Goal: Task Accomplishment & Management: Complete application form

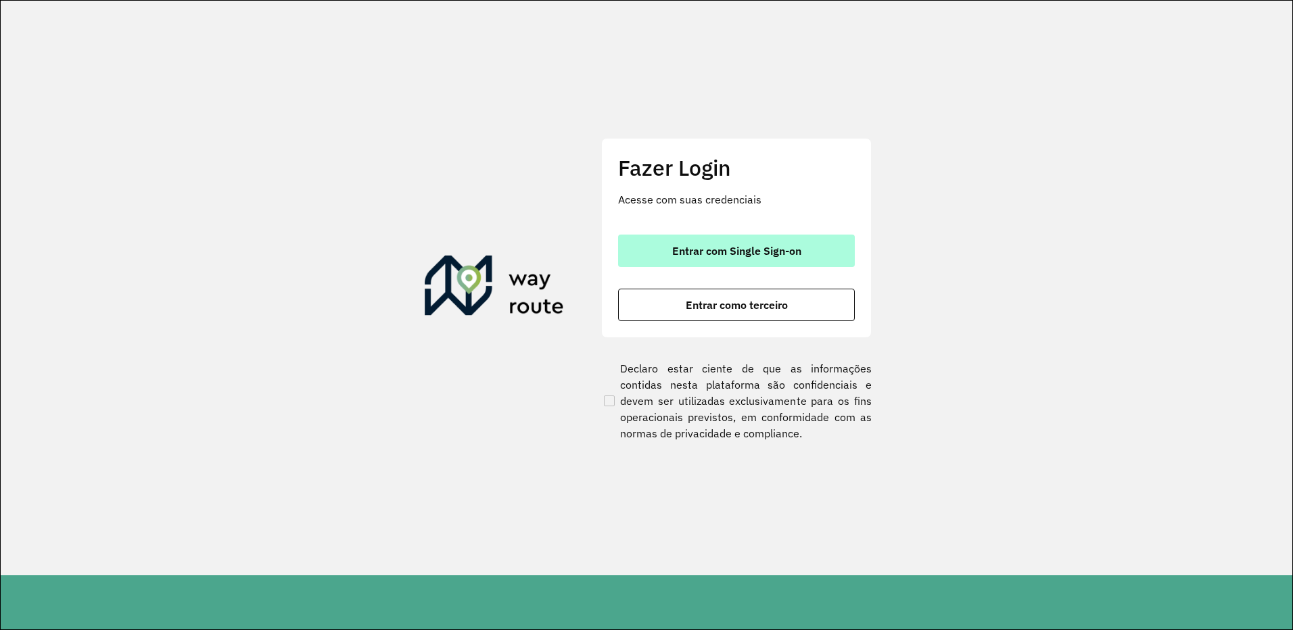
click at [689, 243] on button "Entrar com Single Sign-on" at bounding box center [736, 251] width 237 height 32
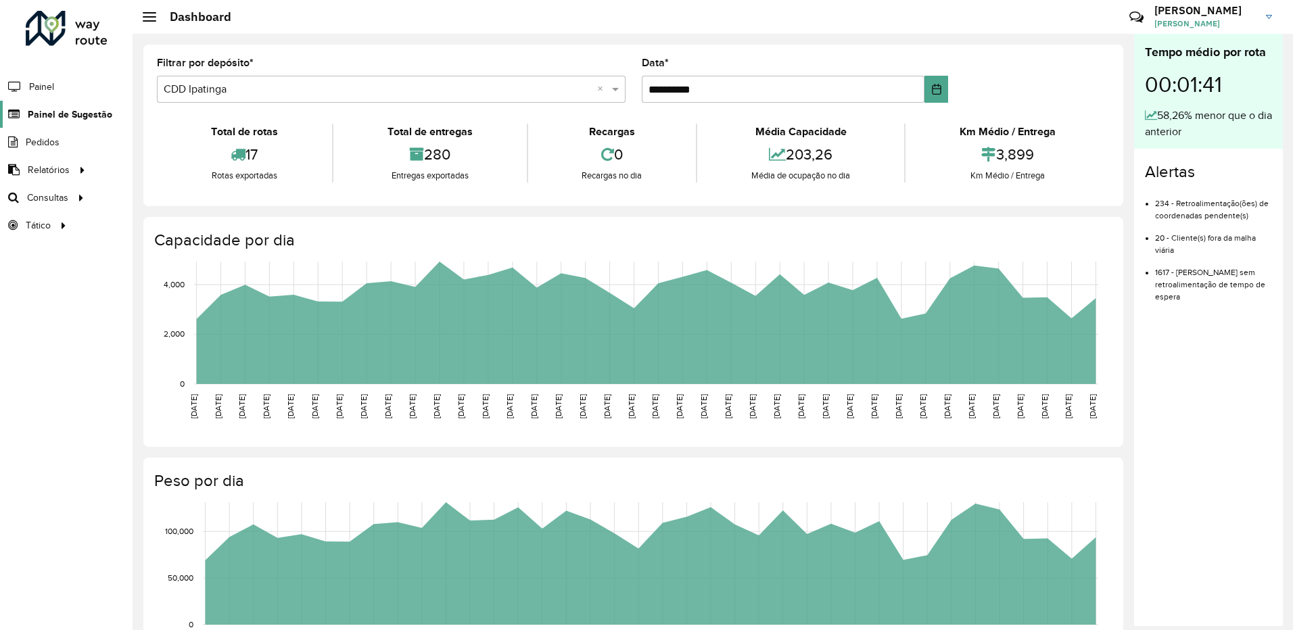
click at [87, 126] on link "Painel de Sugestão" at bounding box center [56, 114] width 112 height 27
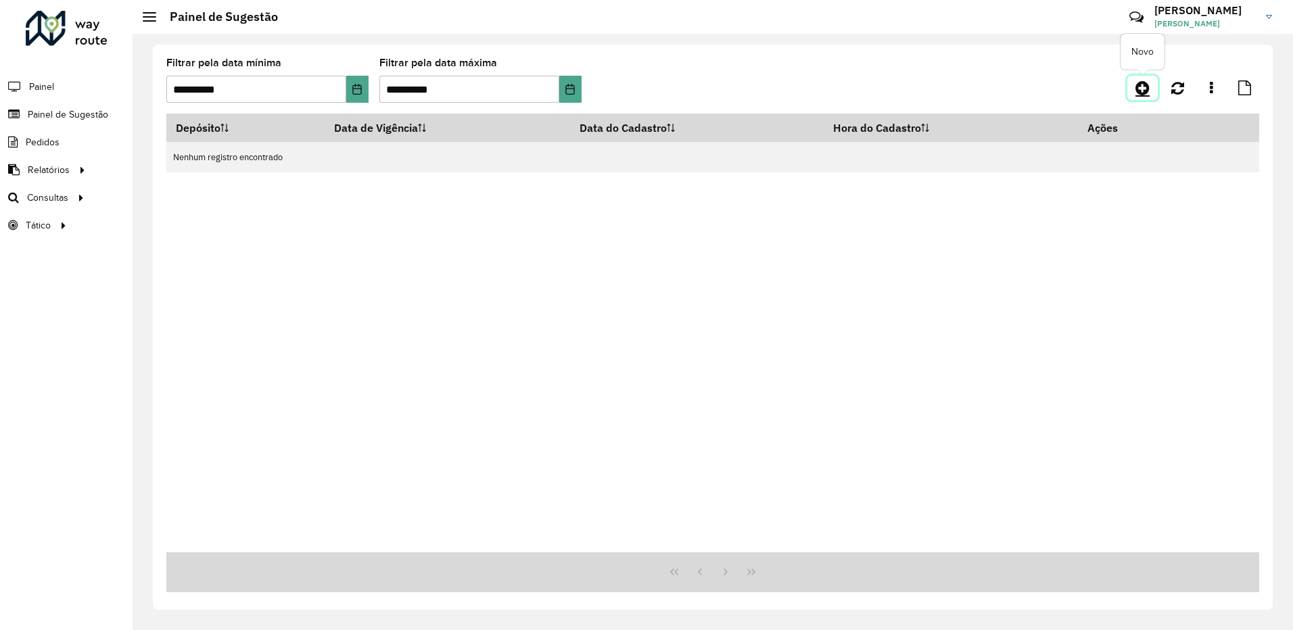
click at [1141, 88] on icon at bounding box center [1142, 88] width 14 height 16
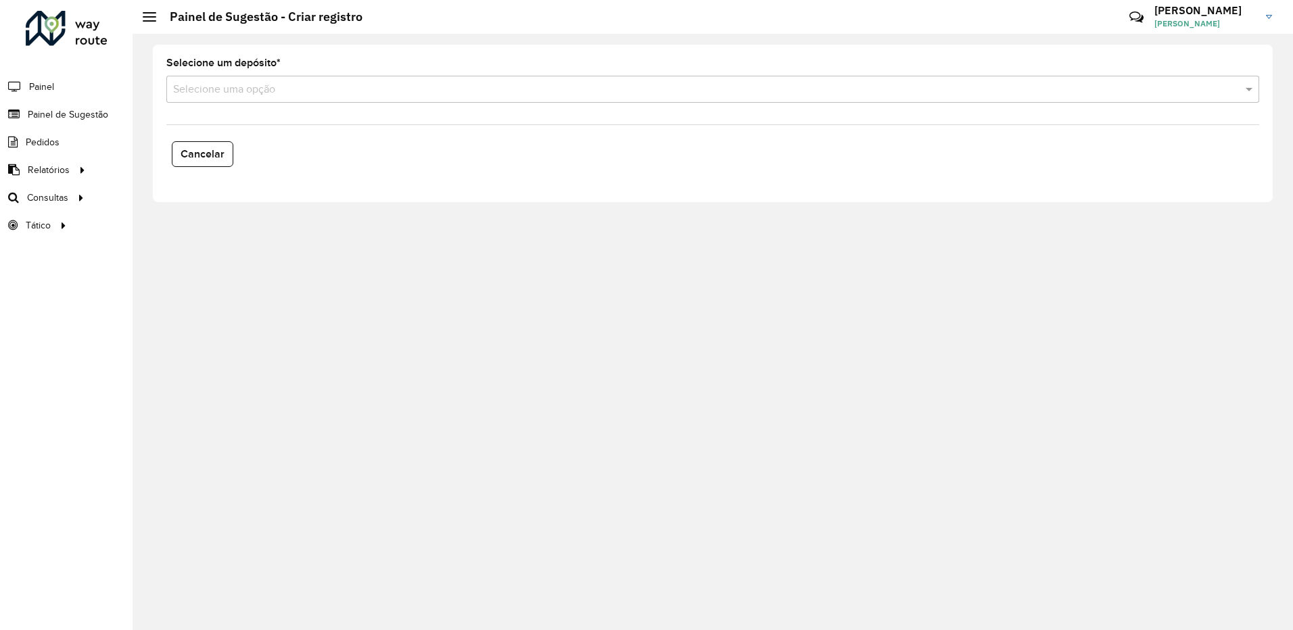
click at [349, 99] on div "Selecione uma opção" at bounding box center [712, 89] width 1093 height 27
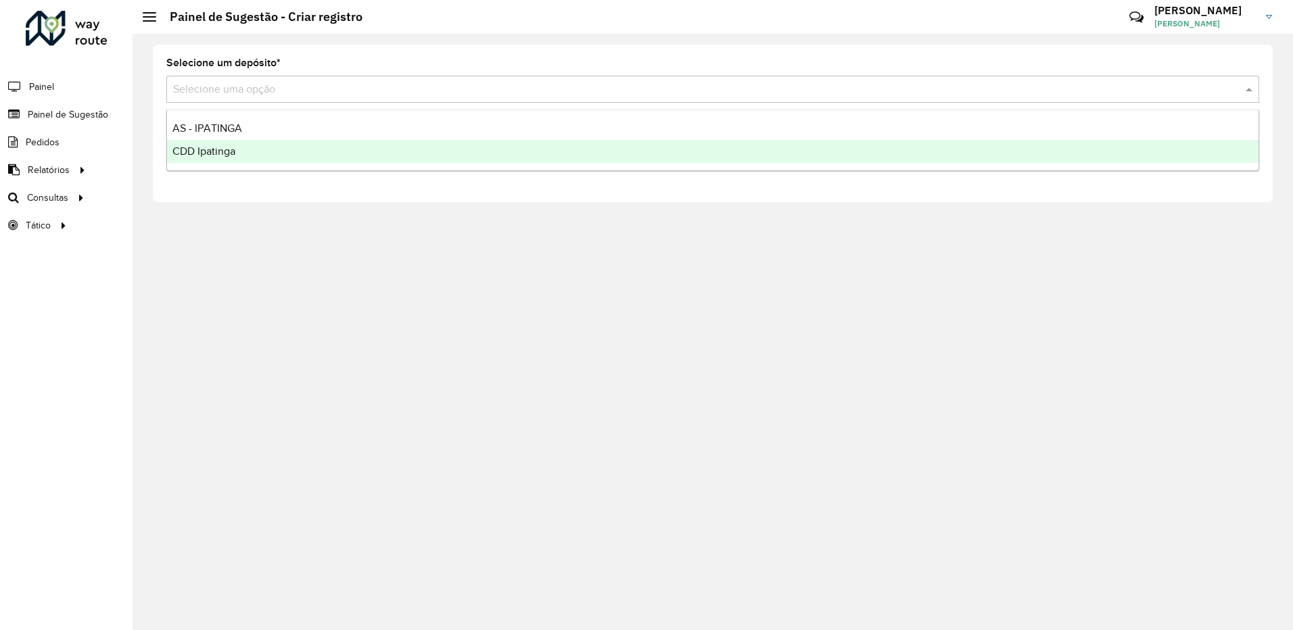
click at [283, 159] on div "CDD Ipatinga" at bounding box center [712, 151] width 1091 height 23
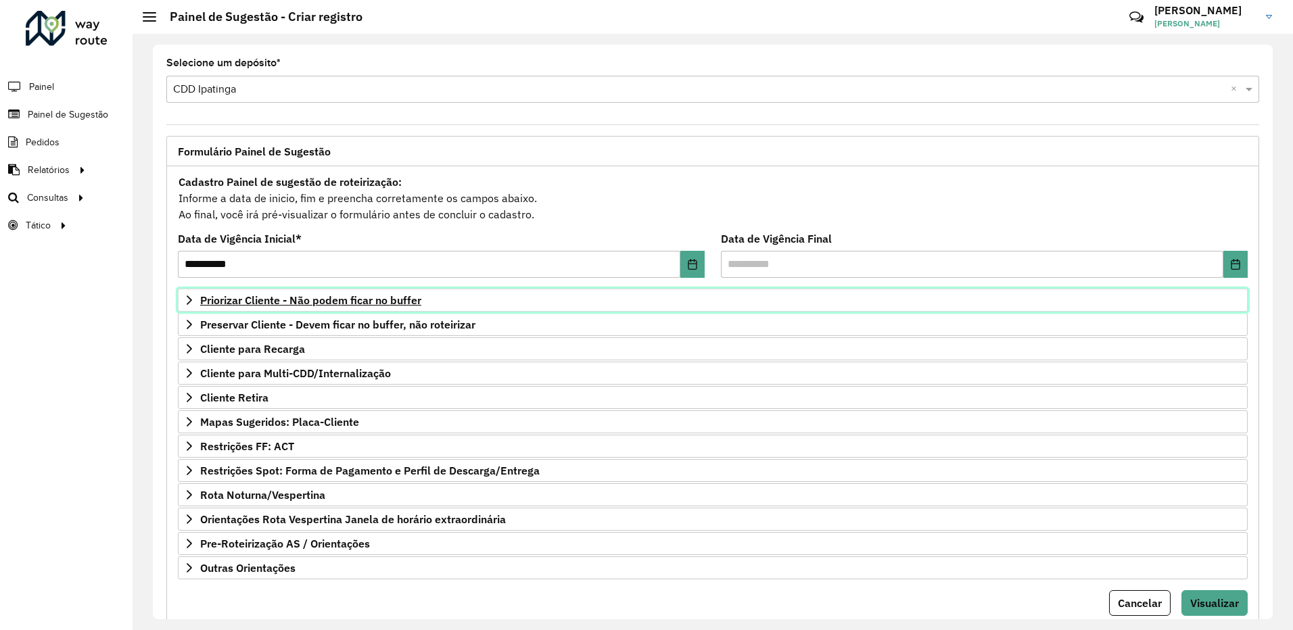
click at [500, 308] on link "Priorizar Cliente - Não podem ficar no buffer" at bounding box center [713, 300] width 1070 height 23
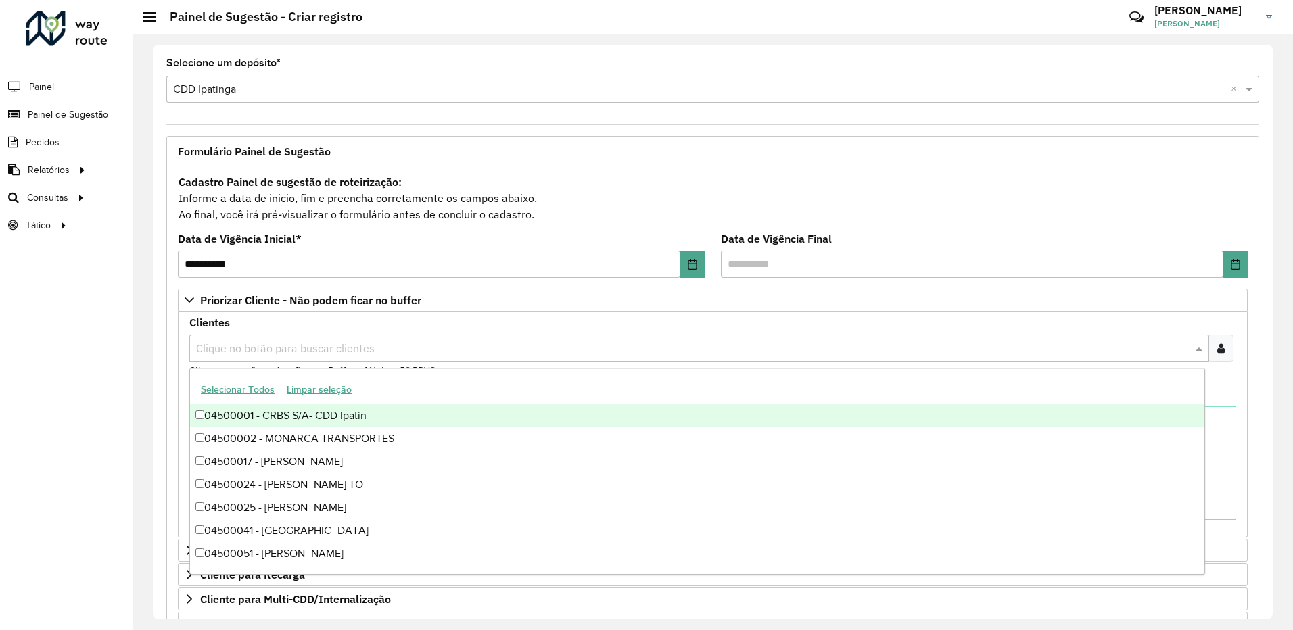
click at [333, 349] on input "text" at bounding box center [693, 349] width 1000 height 16
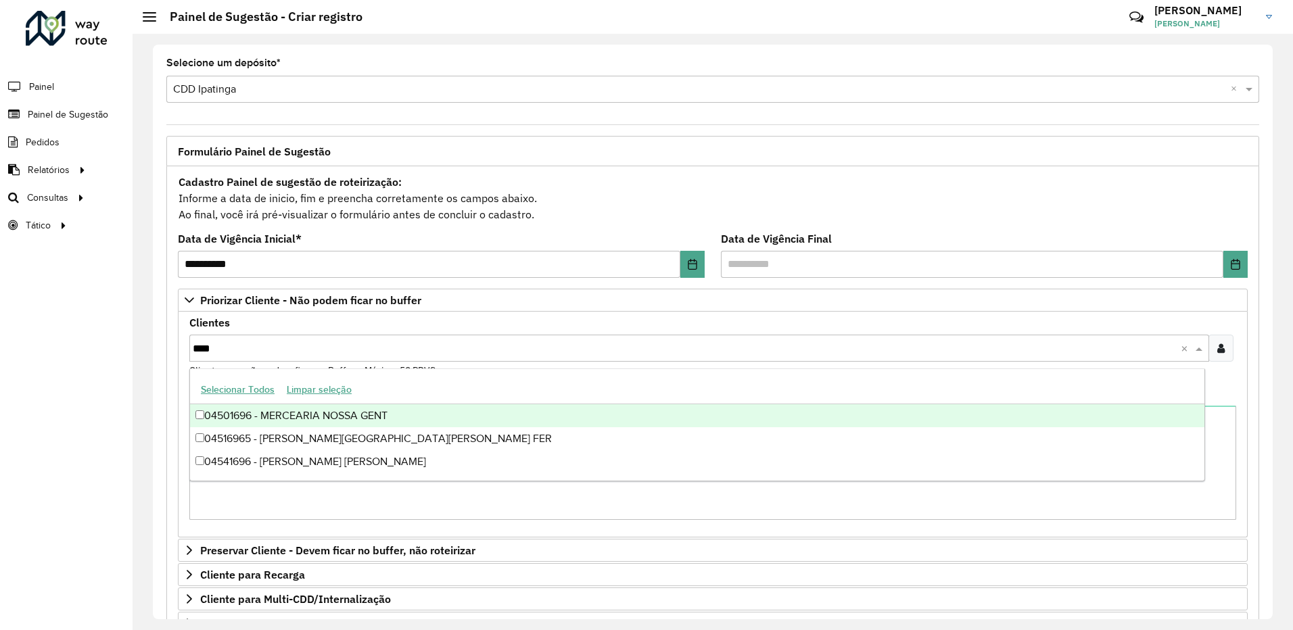
type input "*****"
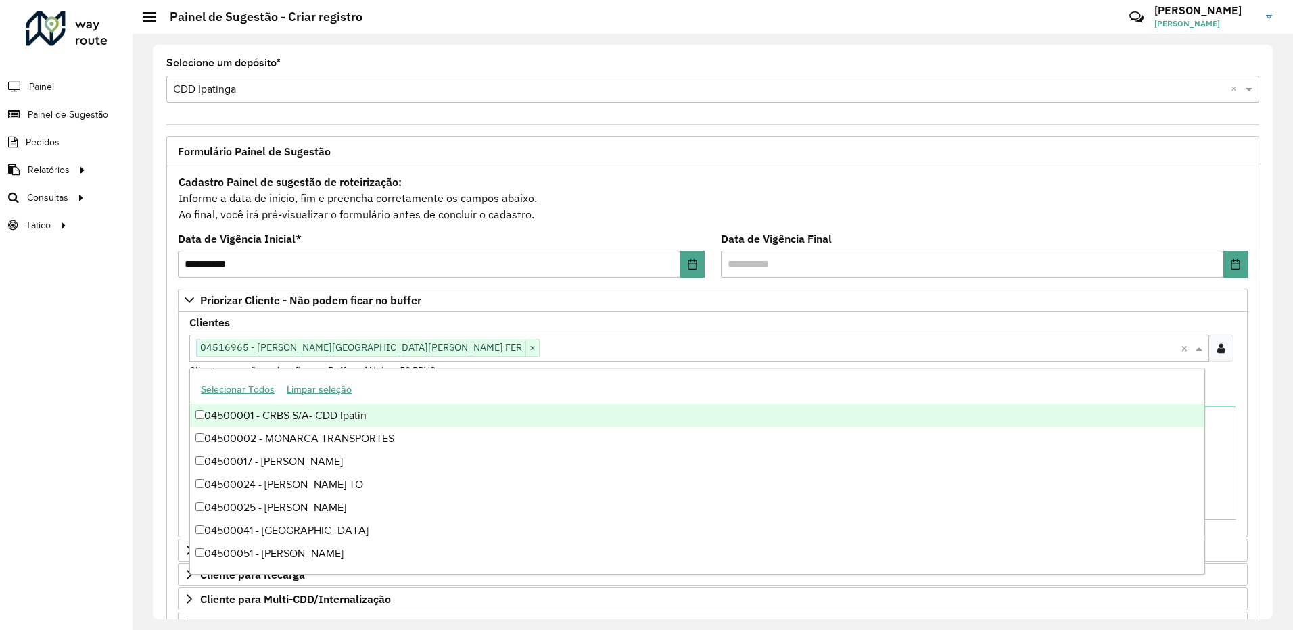
click at [1240, 391] on div "Clientes Clique no botão para buscar clientes 04516965 - [PERSON_NAME] DE [PERS…" at bounding box center [713, 425] width 1070 height 226
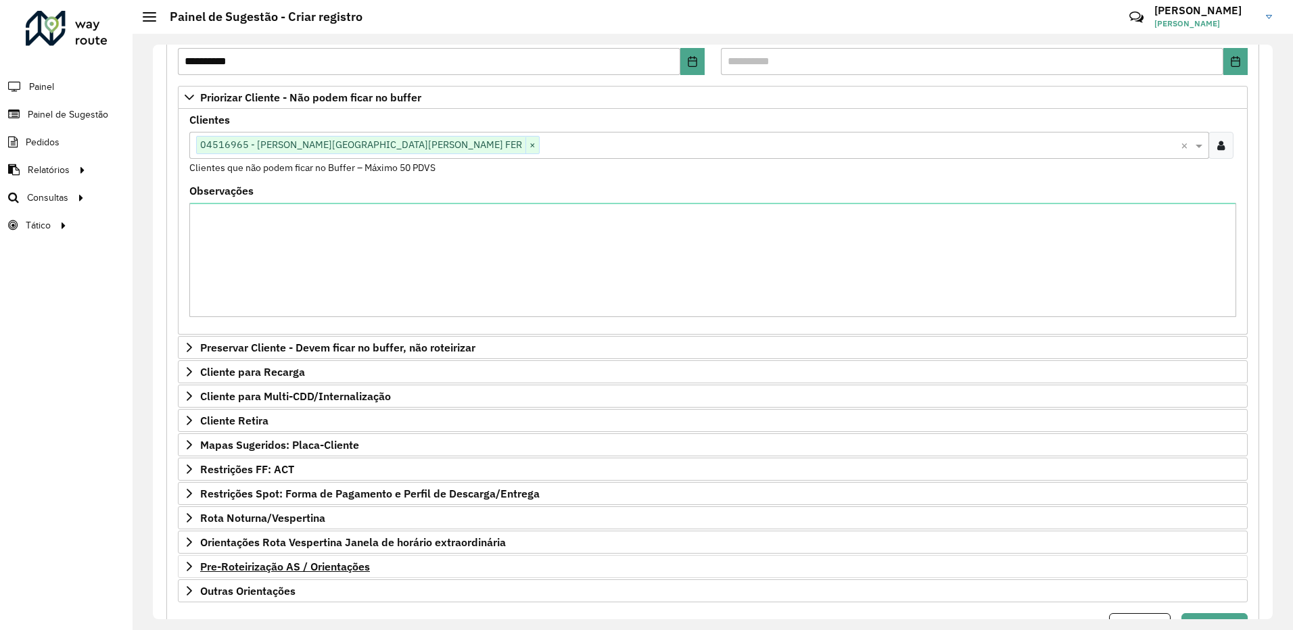
scroll to position [270, 0]
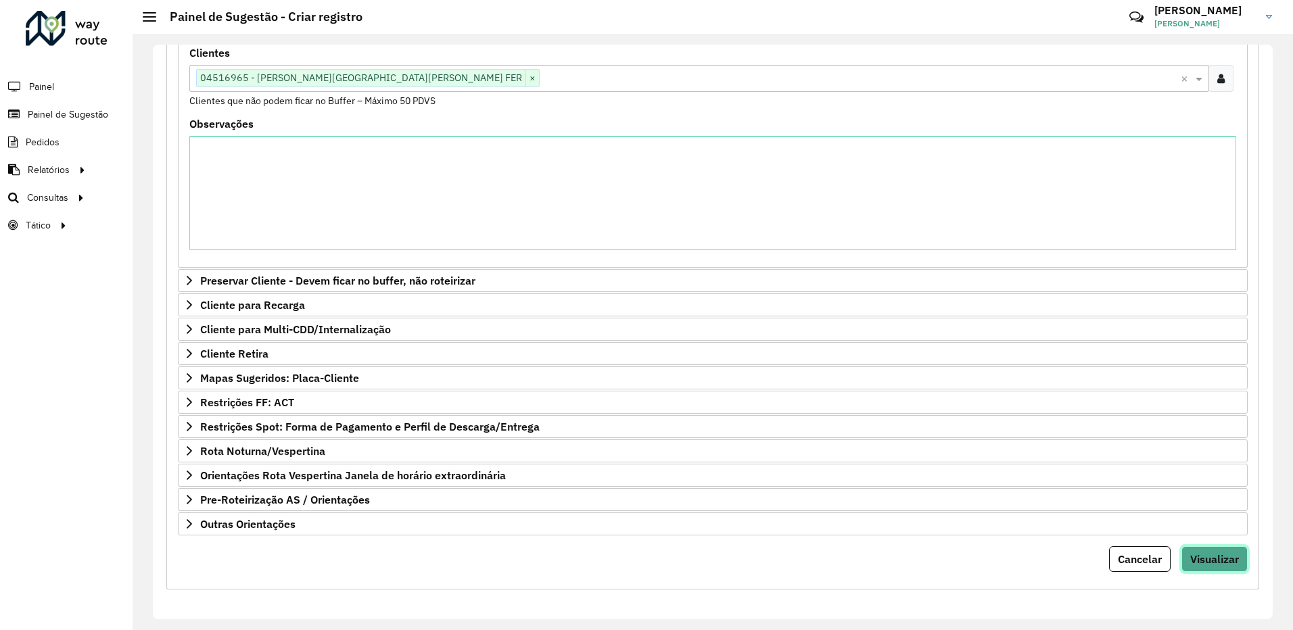
click at [1215, 569] on button "Visualizar" at bounding box center [1214, 559] width 66 height 26
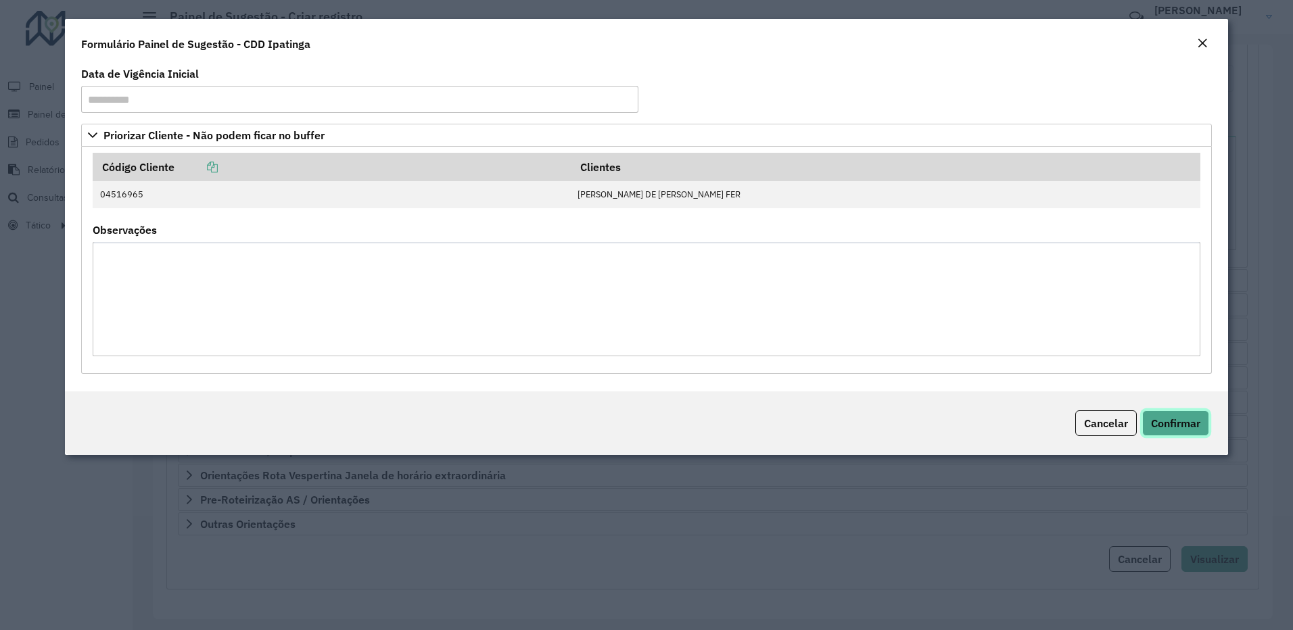
click at [1169, 426] on span "Confirmar" at bounding box center [1175, 424] width 49 height 14
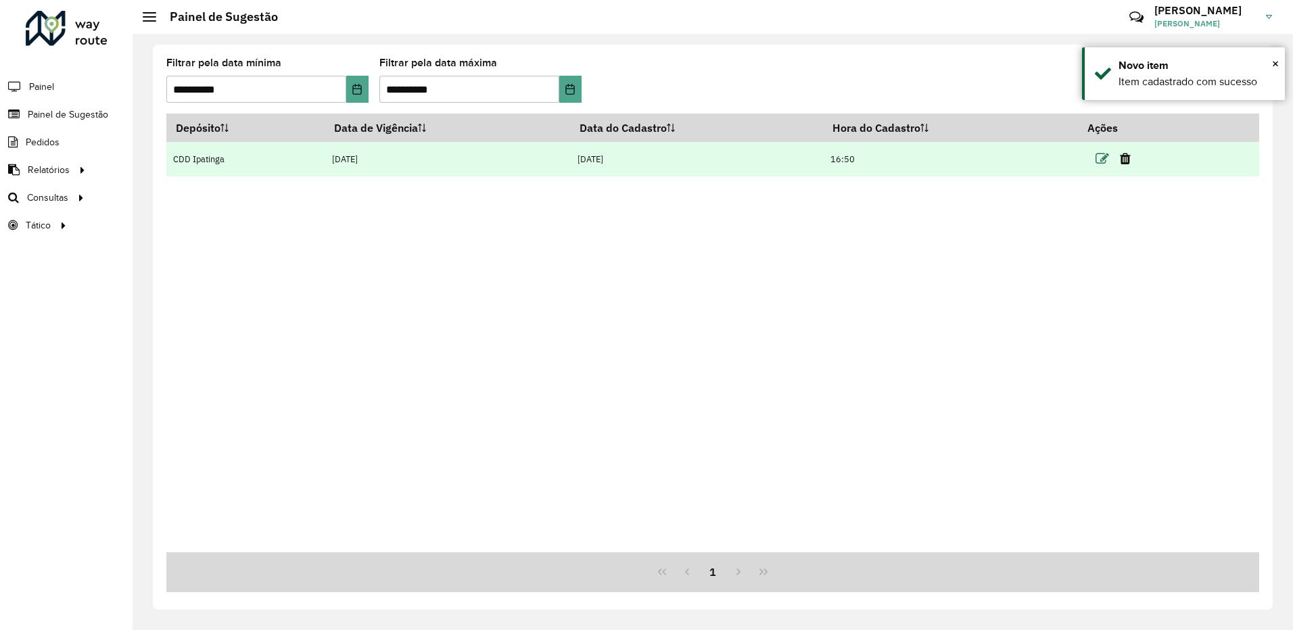
click at [1099, 160] on icon at bounding box center [1103, 159] width 14 height 14
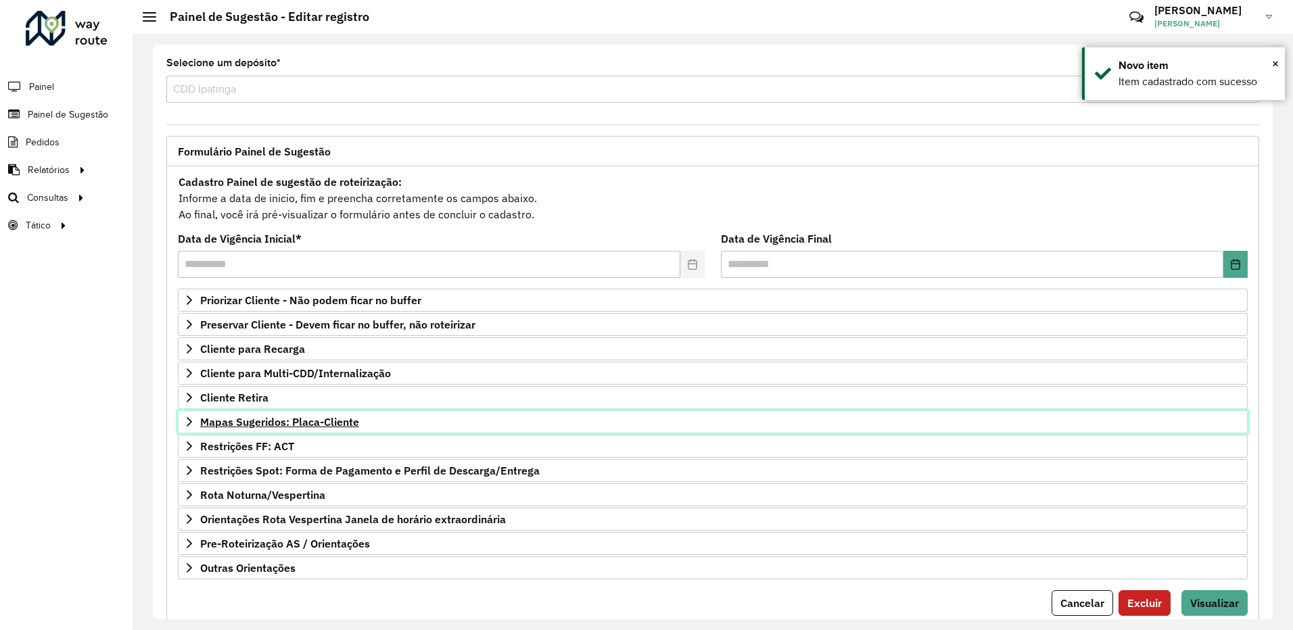
click at [417, 418] on link "Mapas Sugeridos: Placa-Cliente" at bounding box center [713, 421] width 1070 height 23
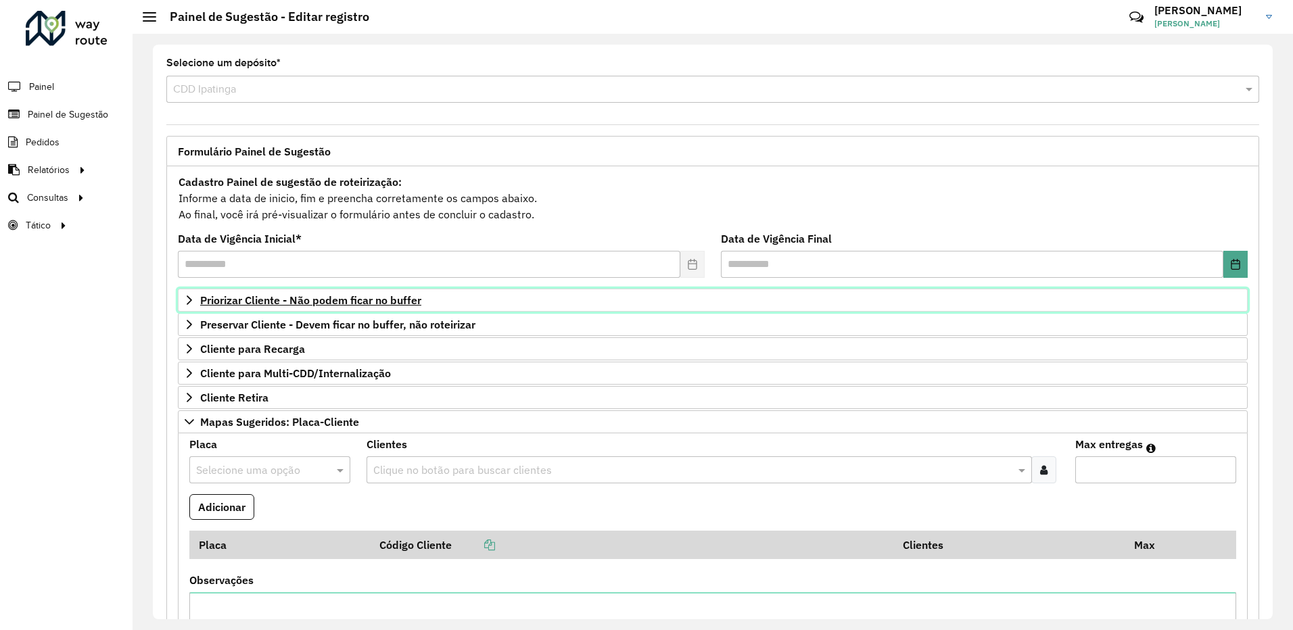
click at [481, 294] on link "Priorizar Cliente - Não podem ficar no buffer" at bounding box center [713, 300] width 1070 height 23
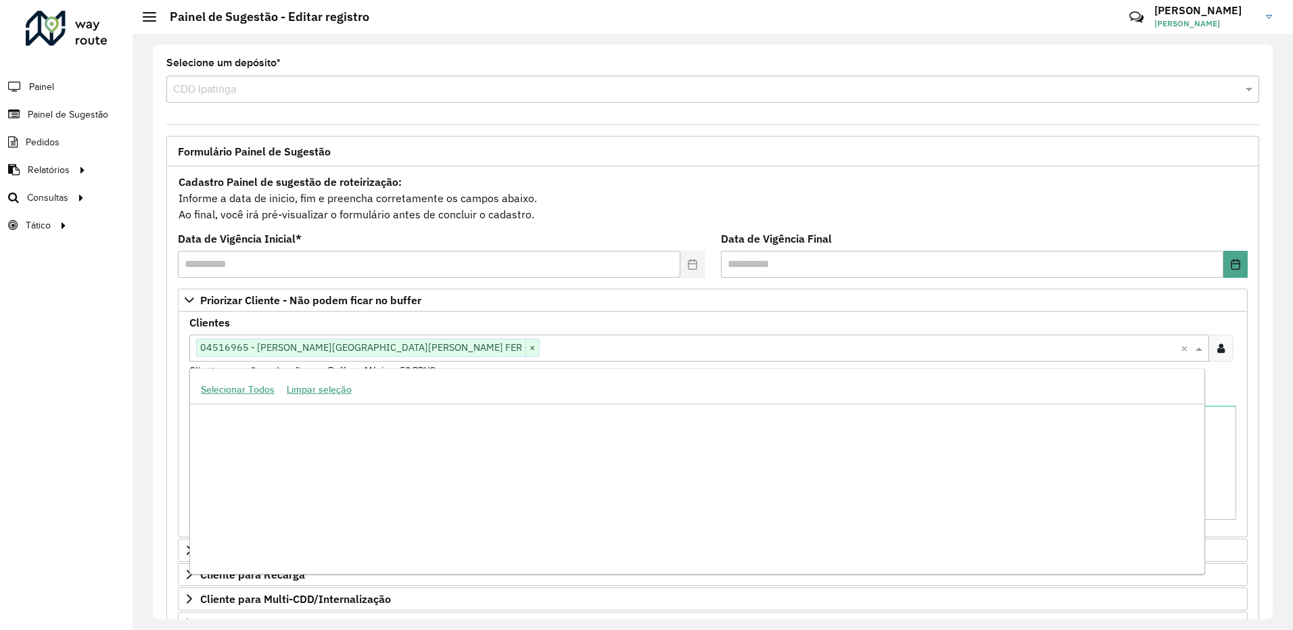
click at [540, 350] on input "text" at bounding box center [860, 349] width 641 height 16
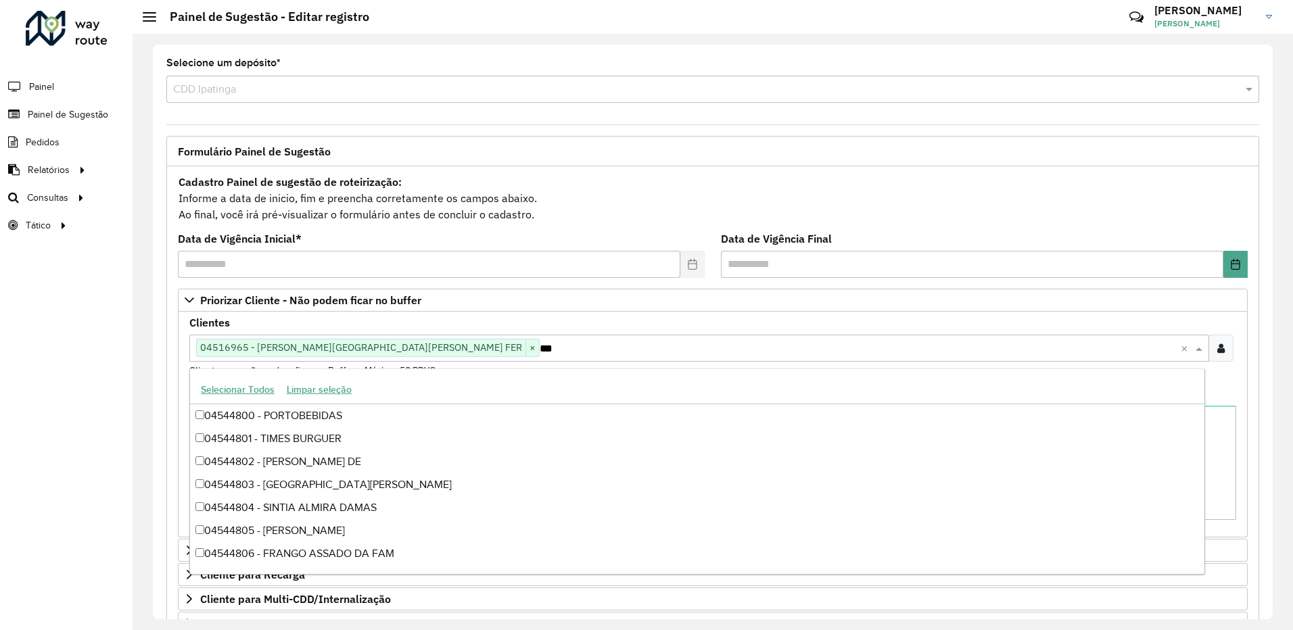
scroll to position [2459, 0]
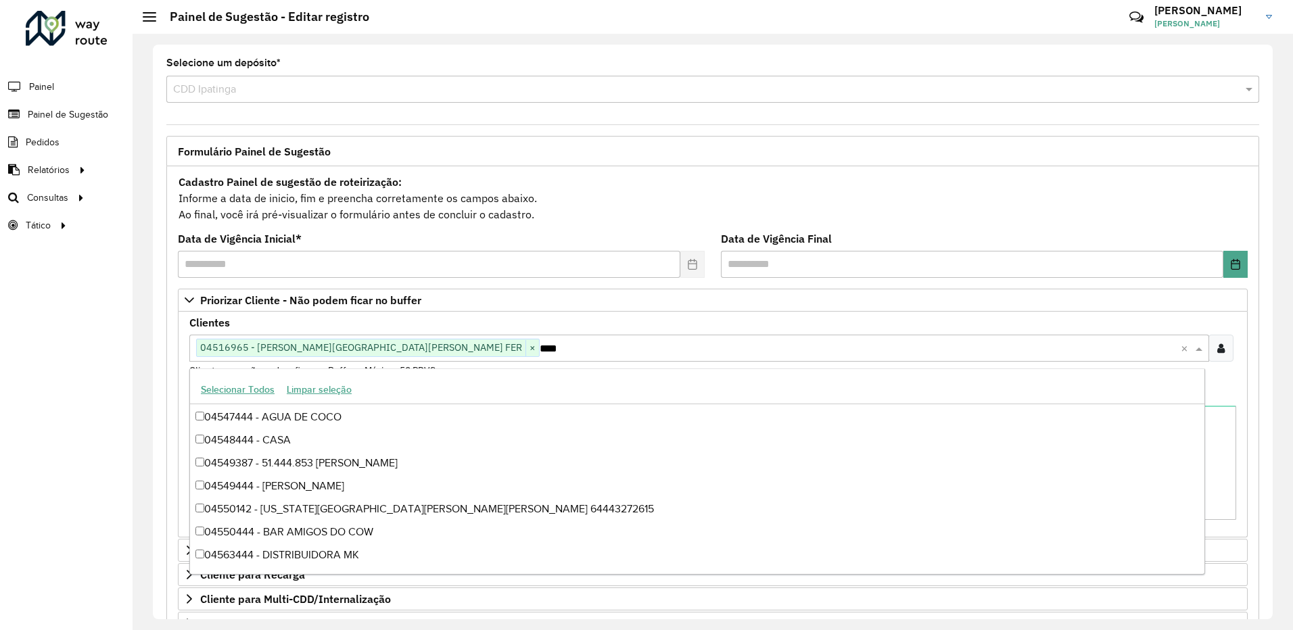
type input "*****"
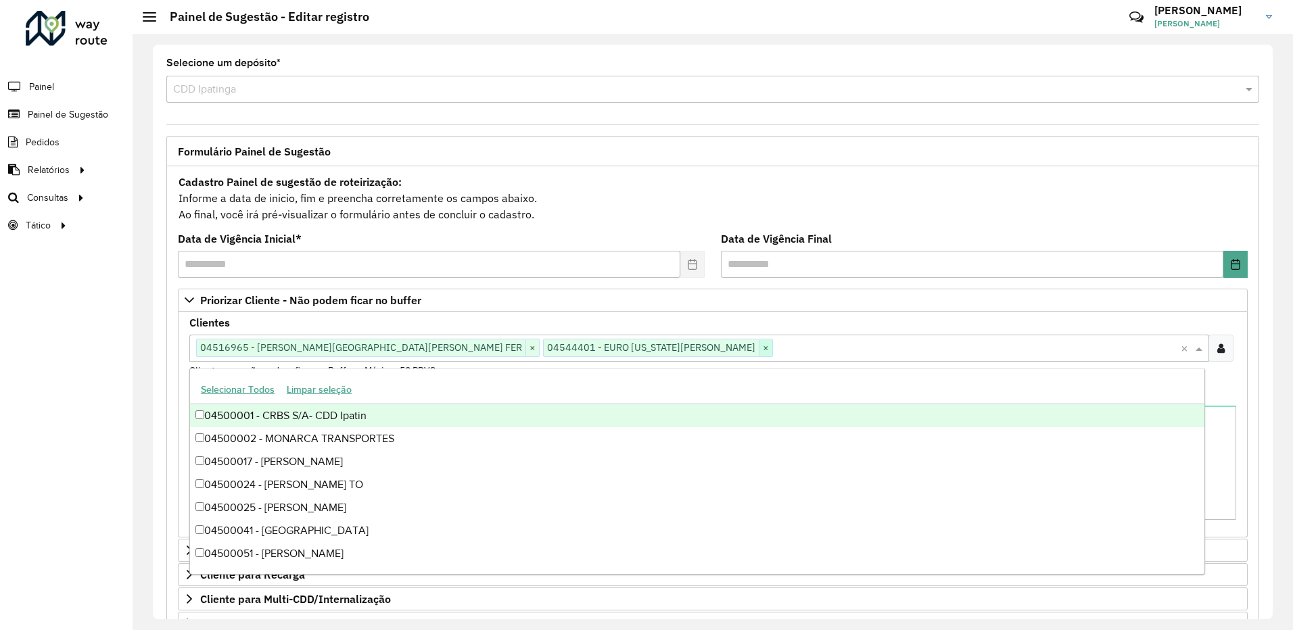
click at [759, 347] on span "×" at bounding box center [766, 348] width 14 height 16
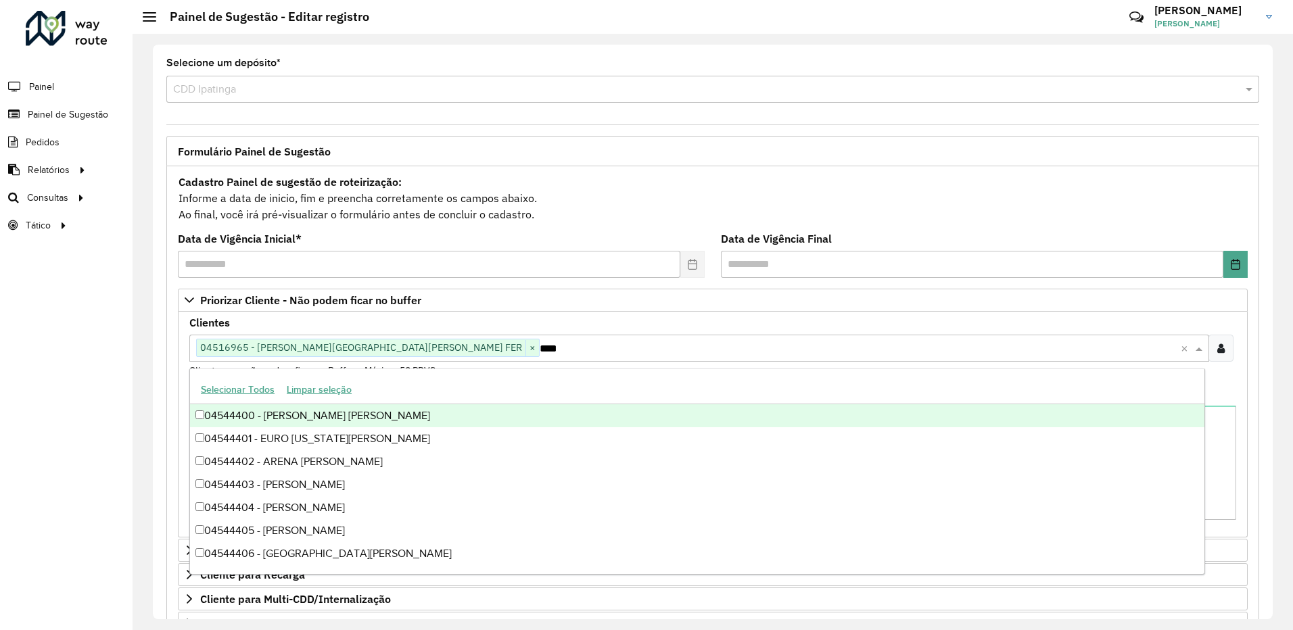
type input "*****"
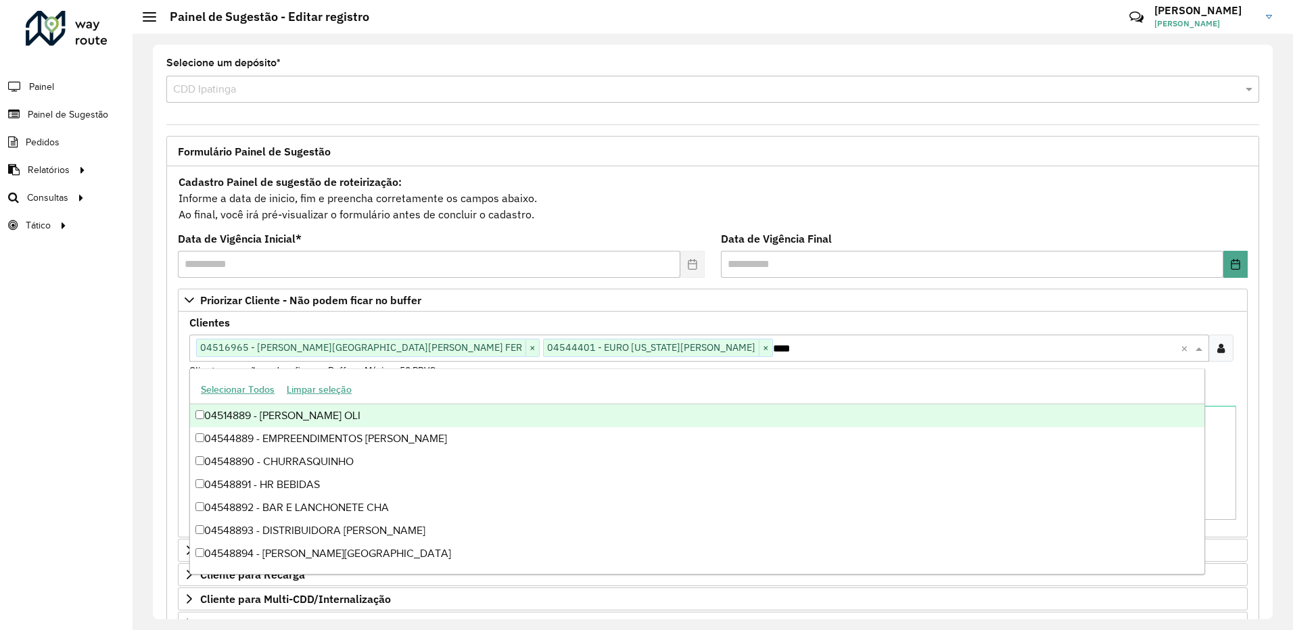
type input "*****"
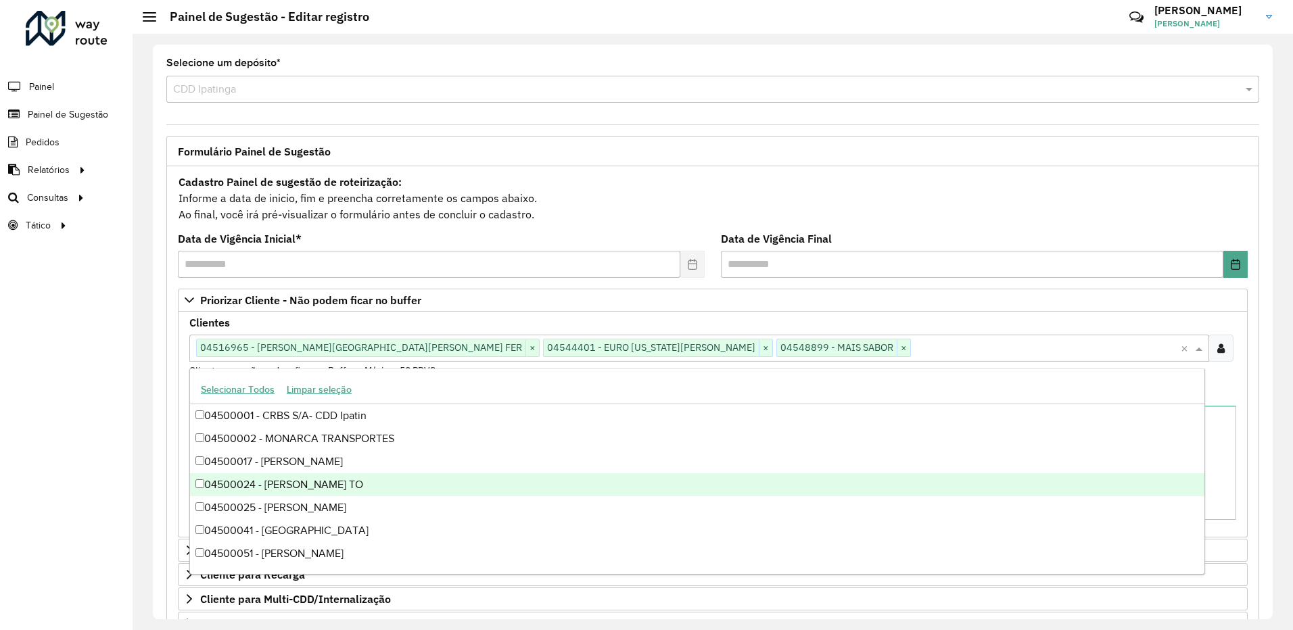
click at [1236, 383] on formly-field "Clientes Clique no botão para buscar clientes 04516965 - [PERSON_NAME] DE [PERS…" at bounding box center [712, 353] width 1063 height 71
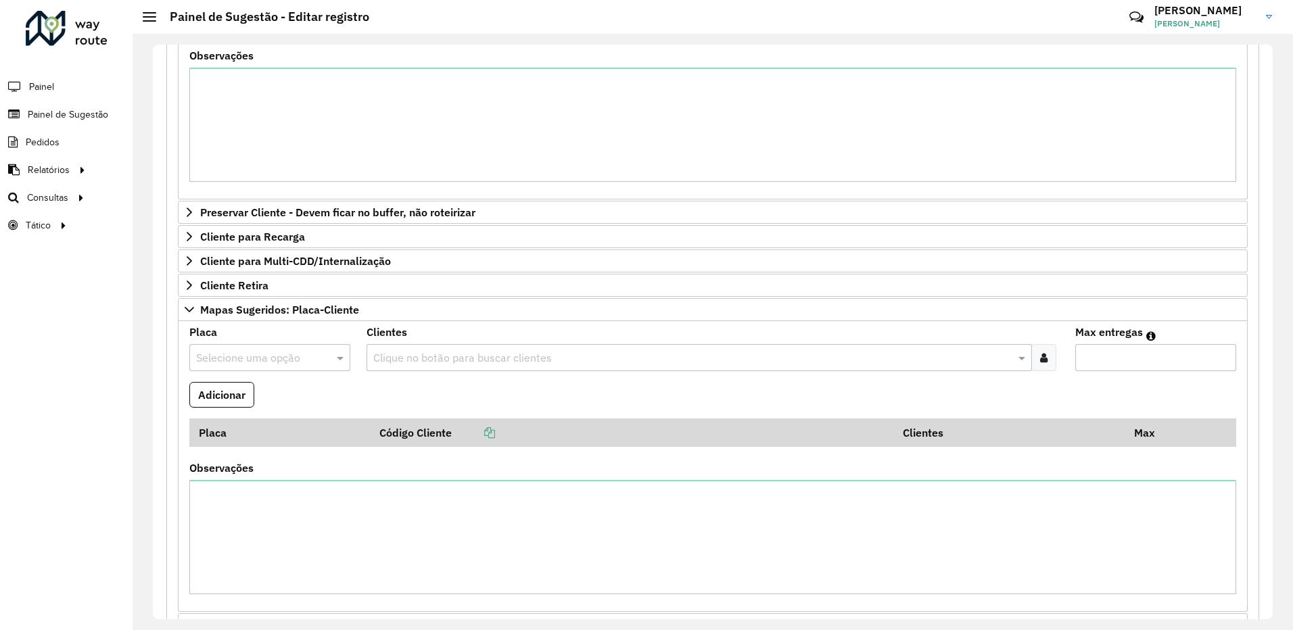
scroll to position [561, 0]
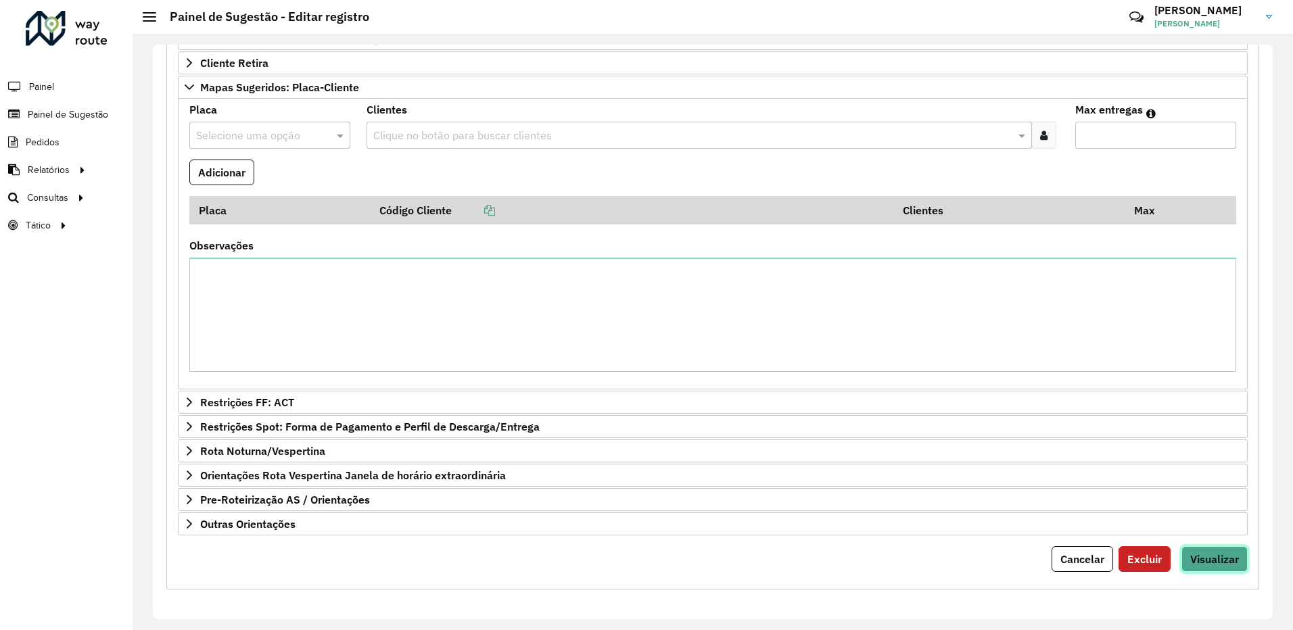
click at [1219, 559] on span "Visualizar" at bounding box center [1214, 560] width 49 height 14
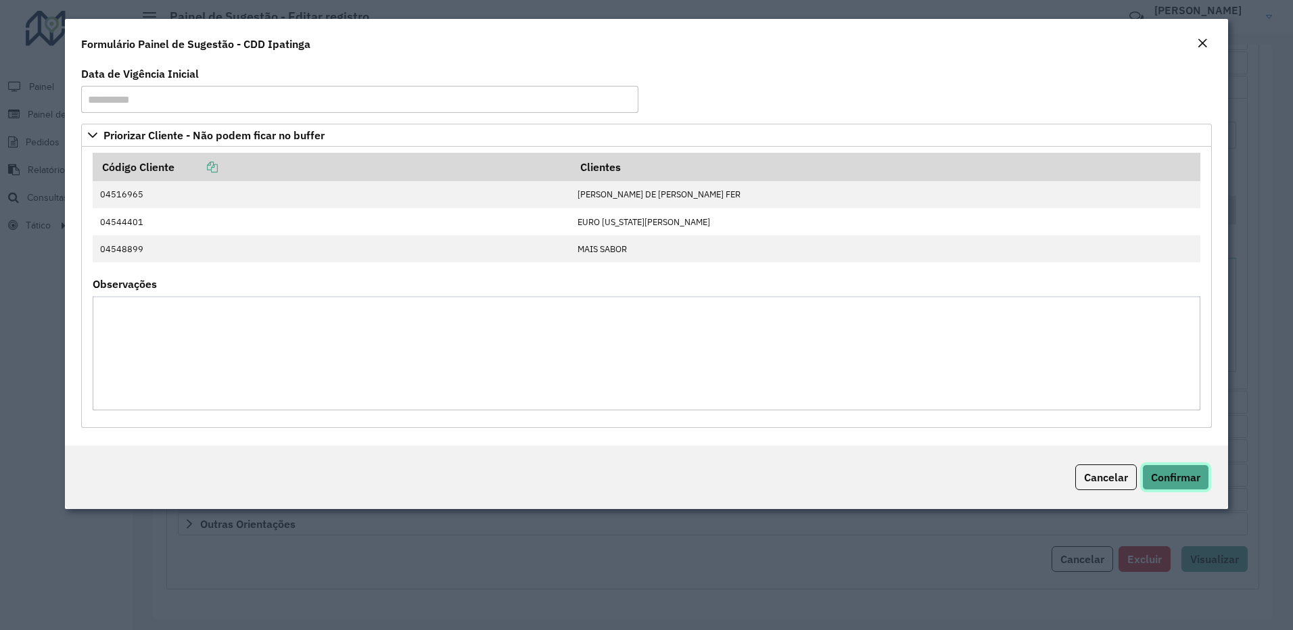
click at [1179, 483] on span "Confirmar" at bounding box center [1175, 478] width 49 height 14
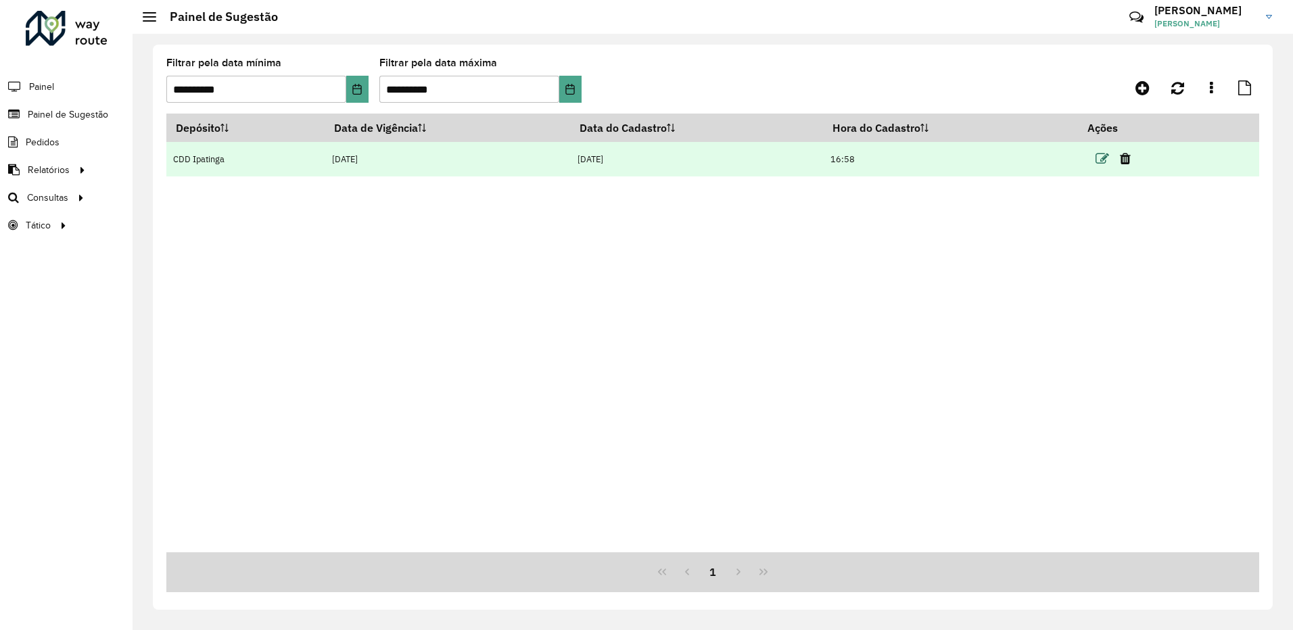
click at [1103, 164] on icon at bounding box center [1103, 159] width 14 height 14
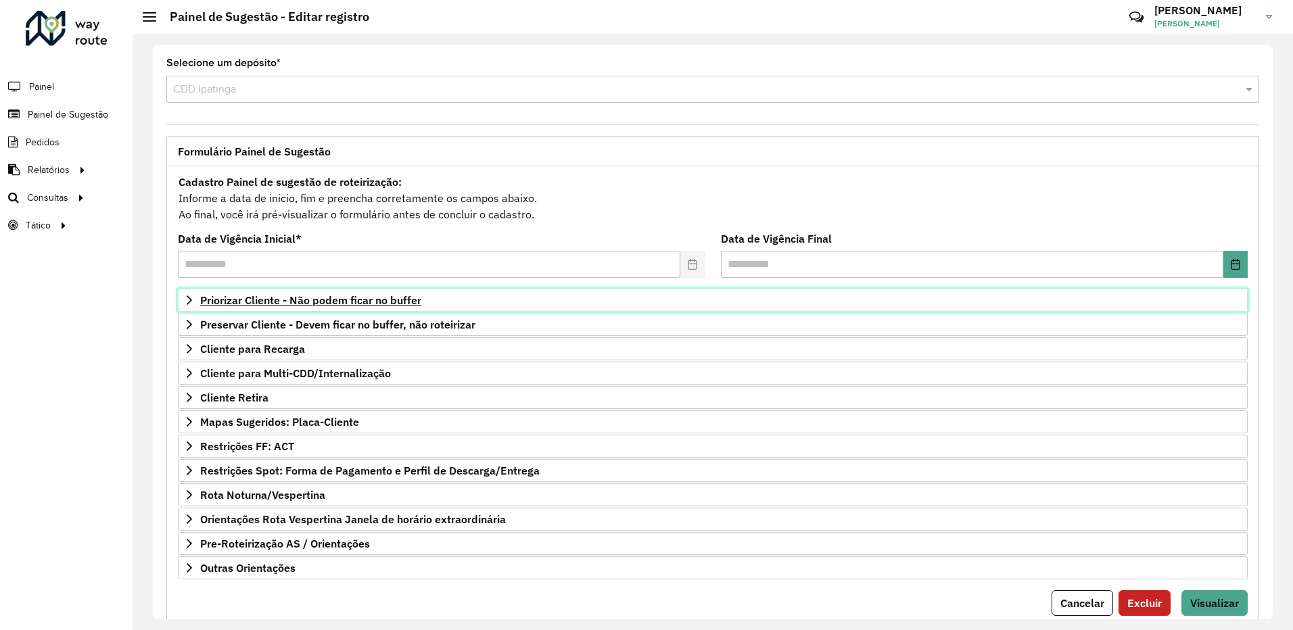
click at [509, 306] on link "Priorizar Cliente - Não podem ficar no buffer" at bounding box center [713, 300] width 1070 height 23
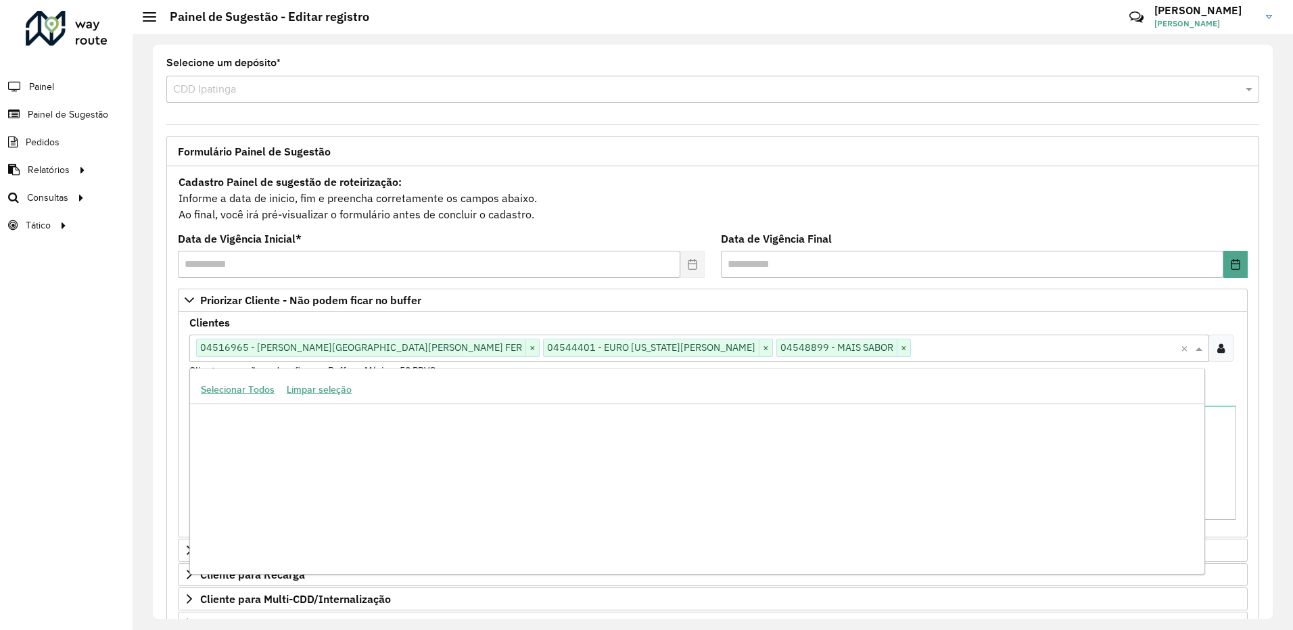
click at [911, 352] on input "text" at bounding box center [1046, 349] width 270 height 16
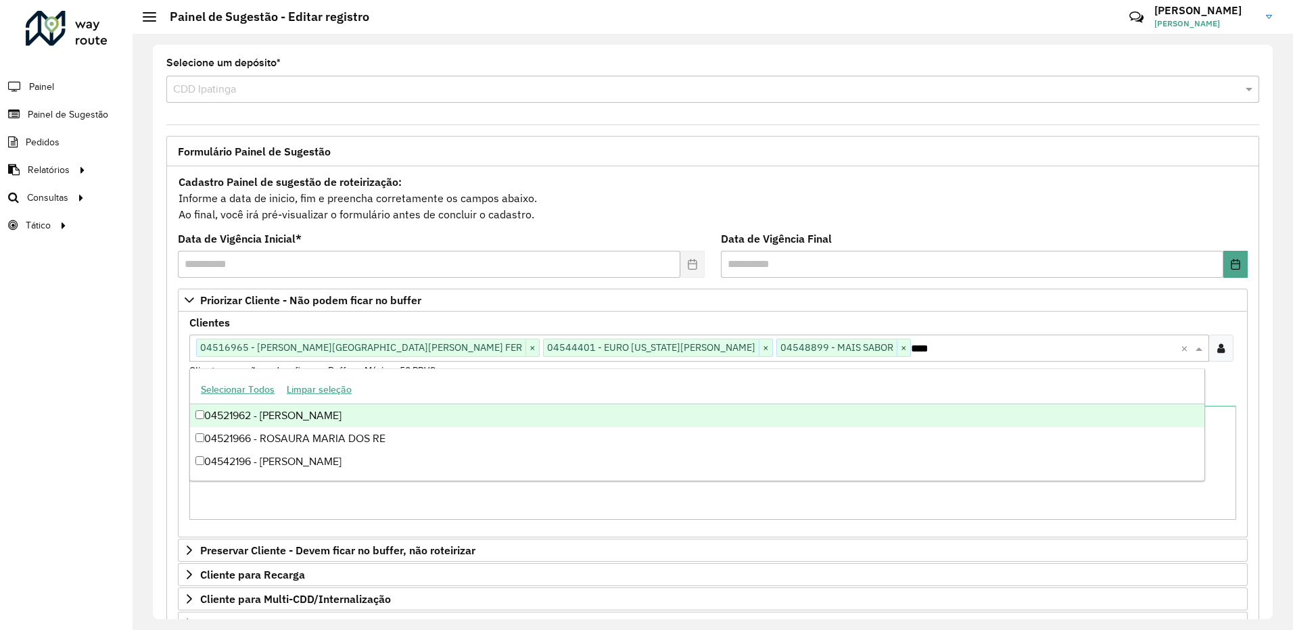
type input "*****"
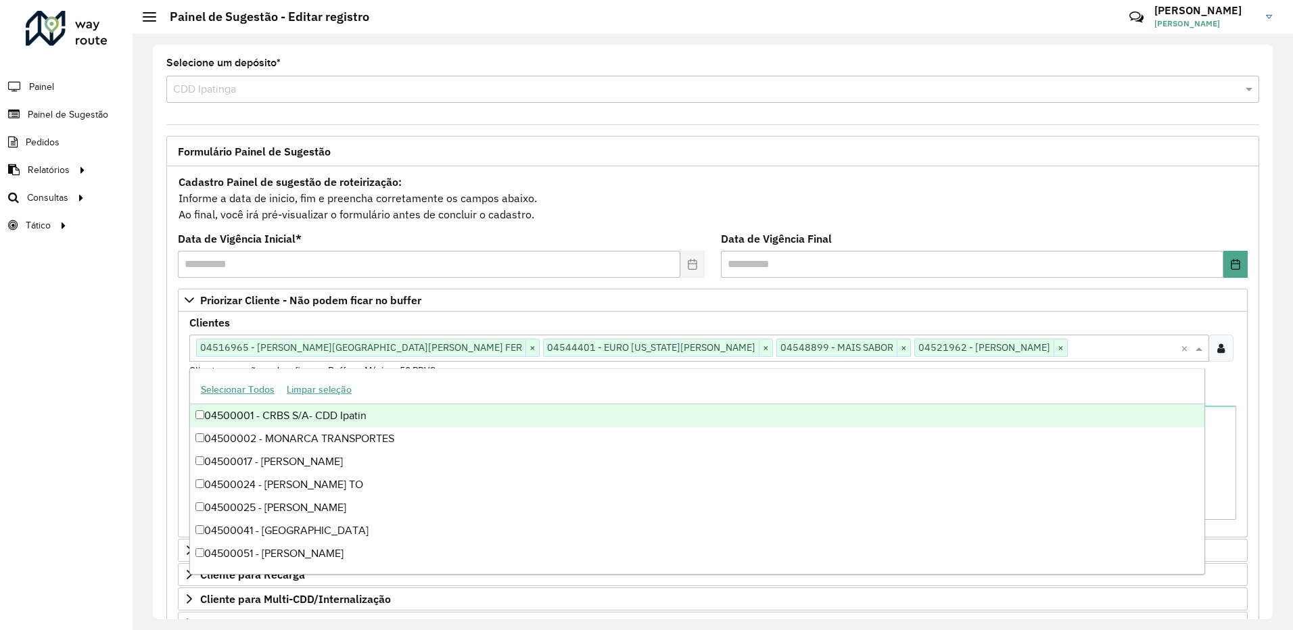
click at [1238, 385] on formly-field "Clientes Clique no botão para buscar clientes 04516965 - [PERSON_NAME] DE [PERS…" at bounding box center [712, 353] width 1063 height 71
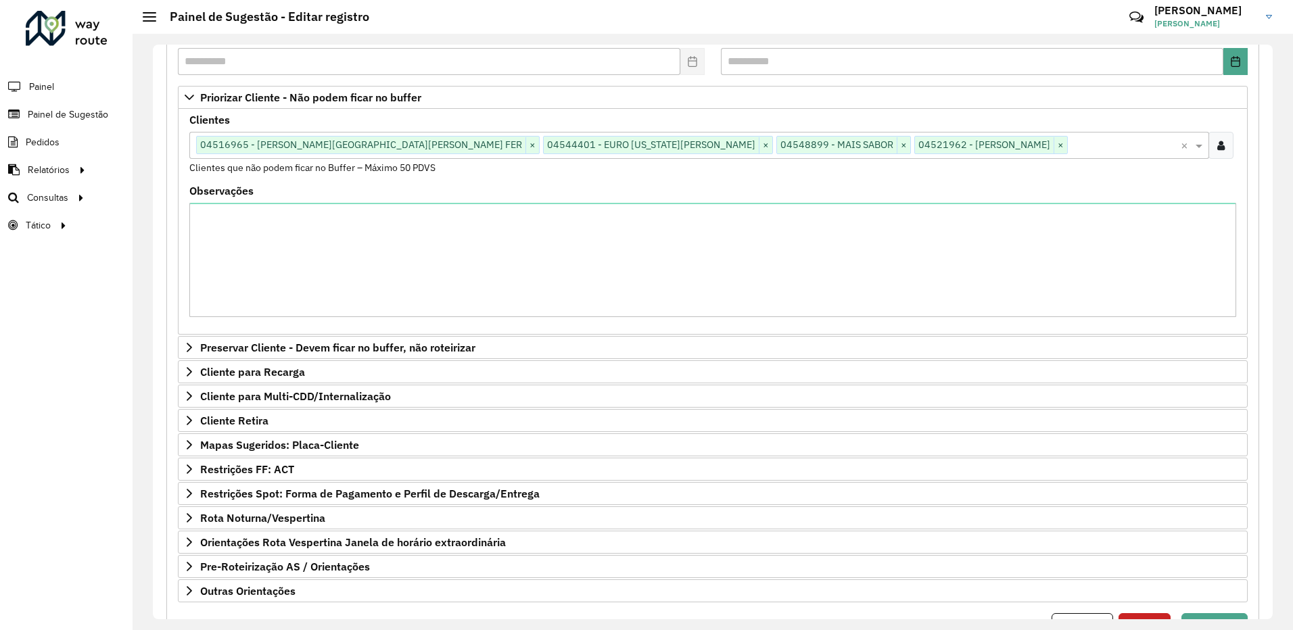
scroll to position [270, 0]
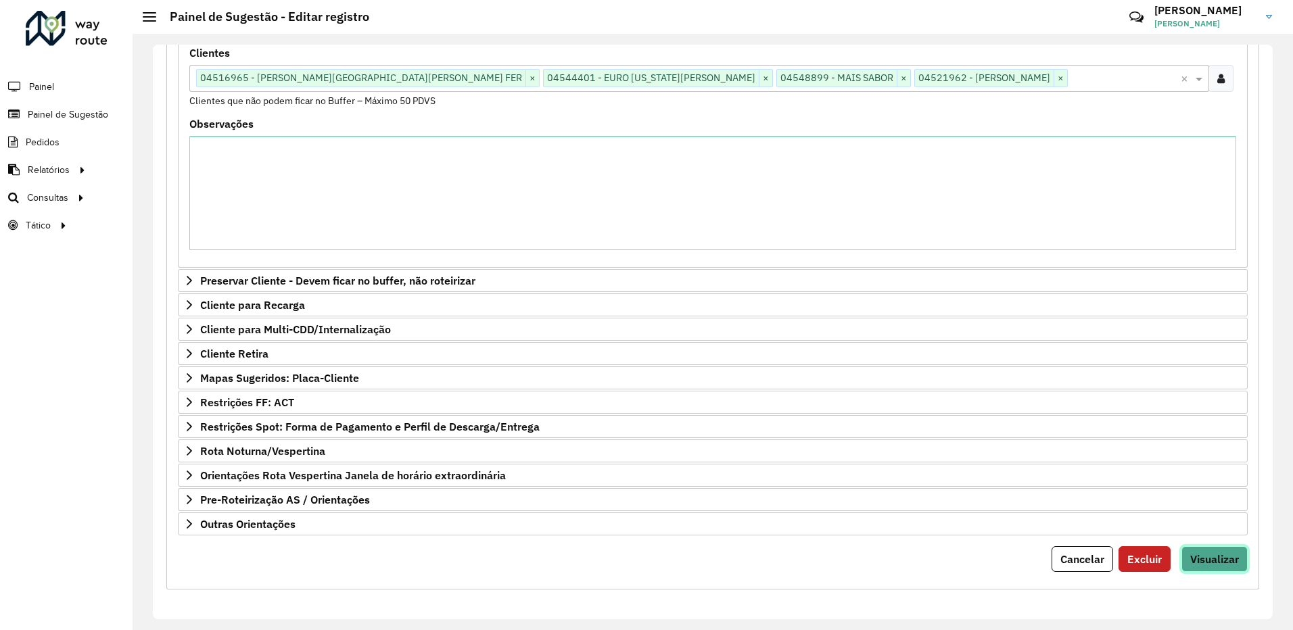
click at [1211, 557] on span "Visualizar" at bounding box center [1214, 560] width 49 height 14
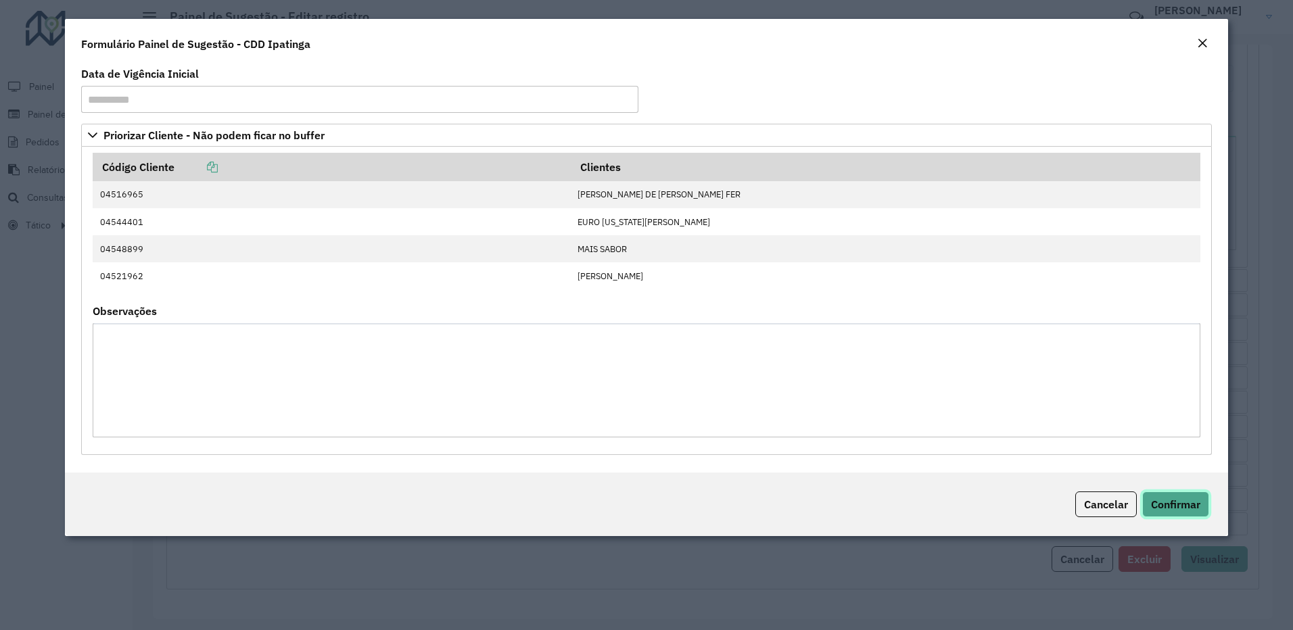
click at [1189, 498] on span "Confirmar" at bounding box center [1175, 505] width 49 height 14
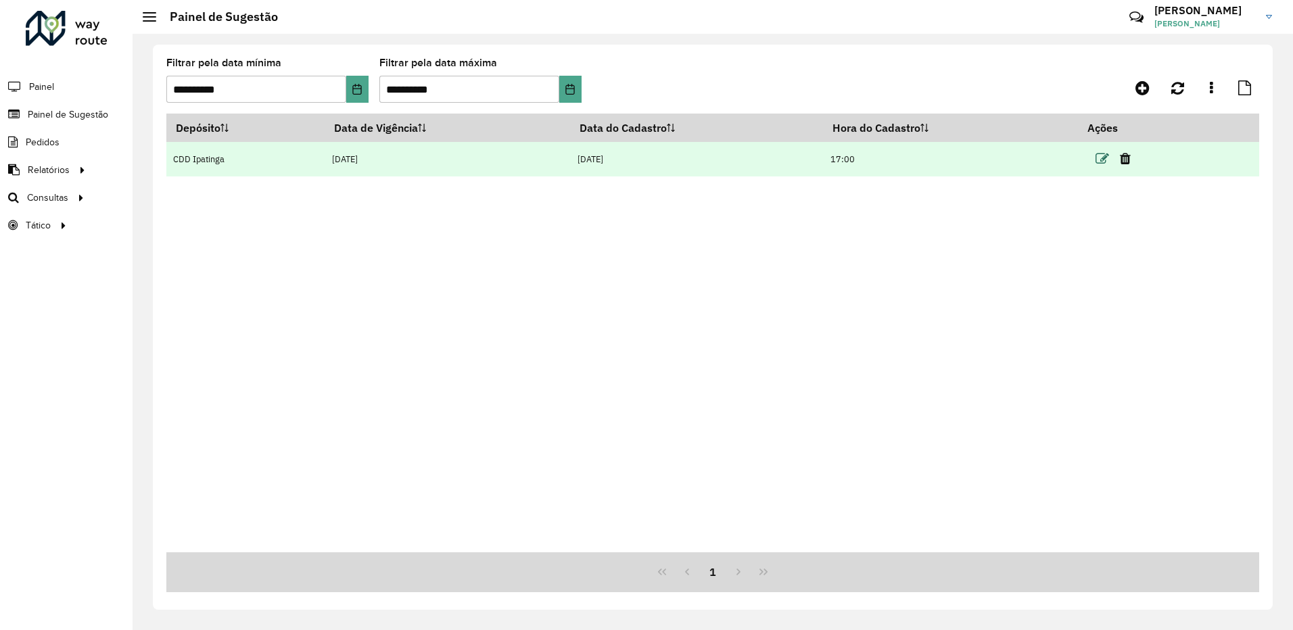
click at [1100, 161] on icon at bounding box center [1103, 159] width 14 height 14
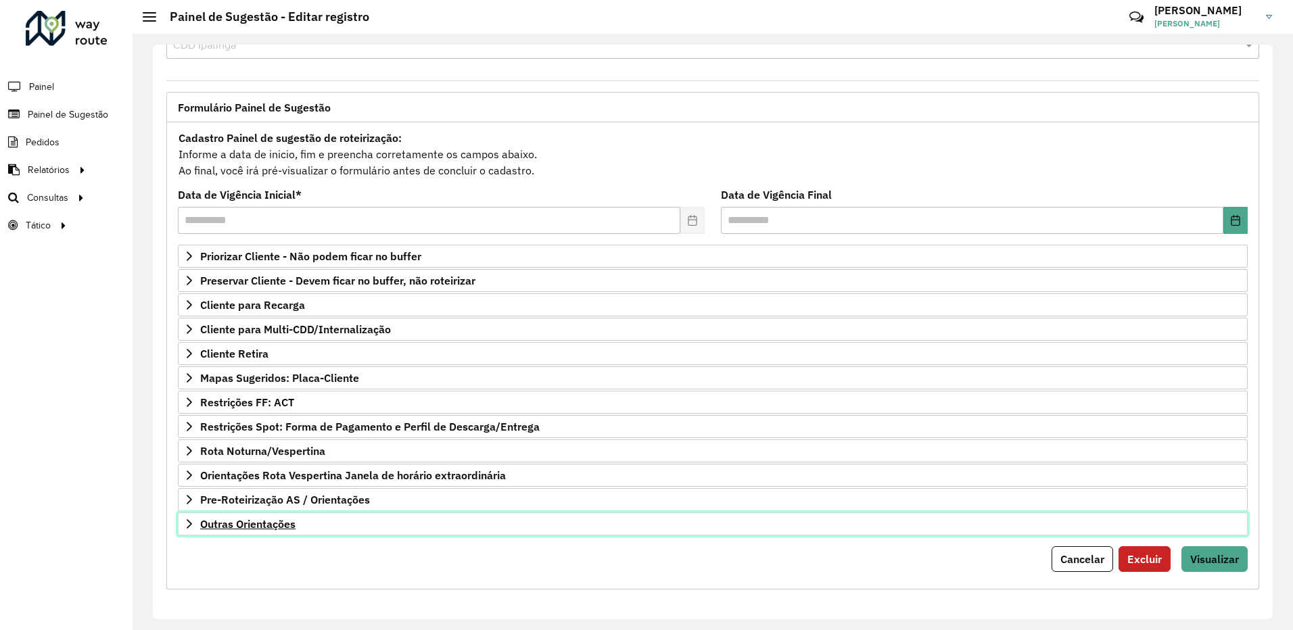
click at [394, 532] on link "Outras Orientações" at bounding box center [713, 524] width 1070 height 23
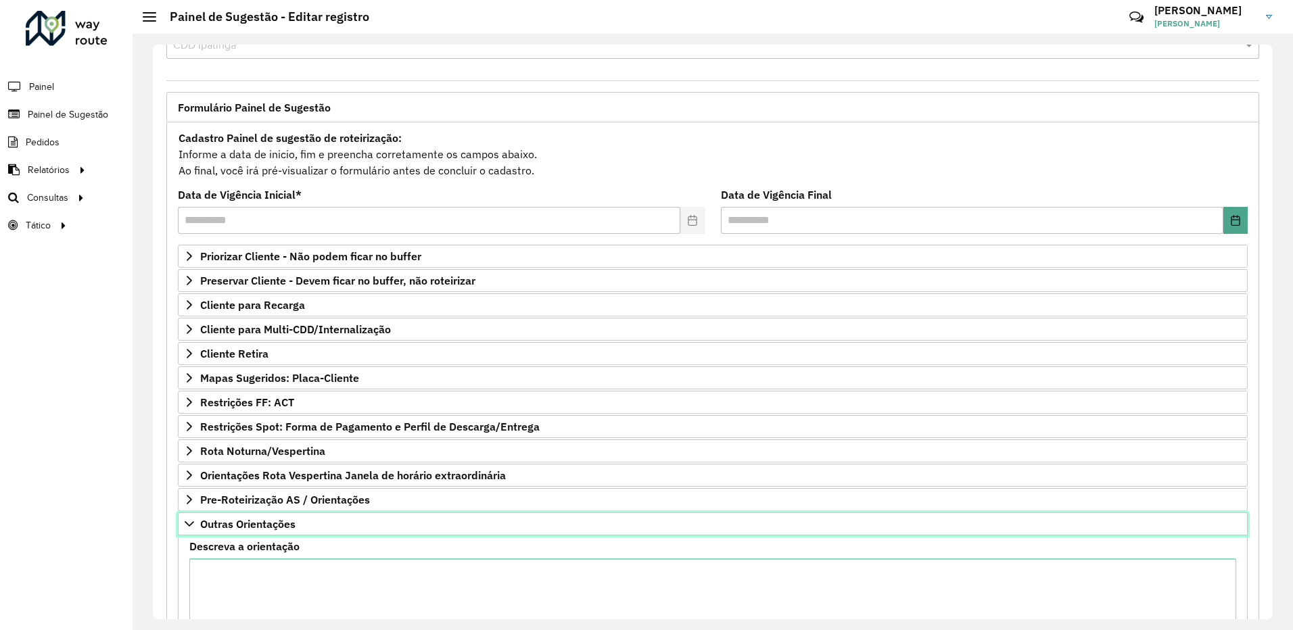
scroll to position [199, 0]
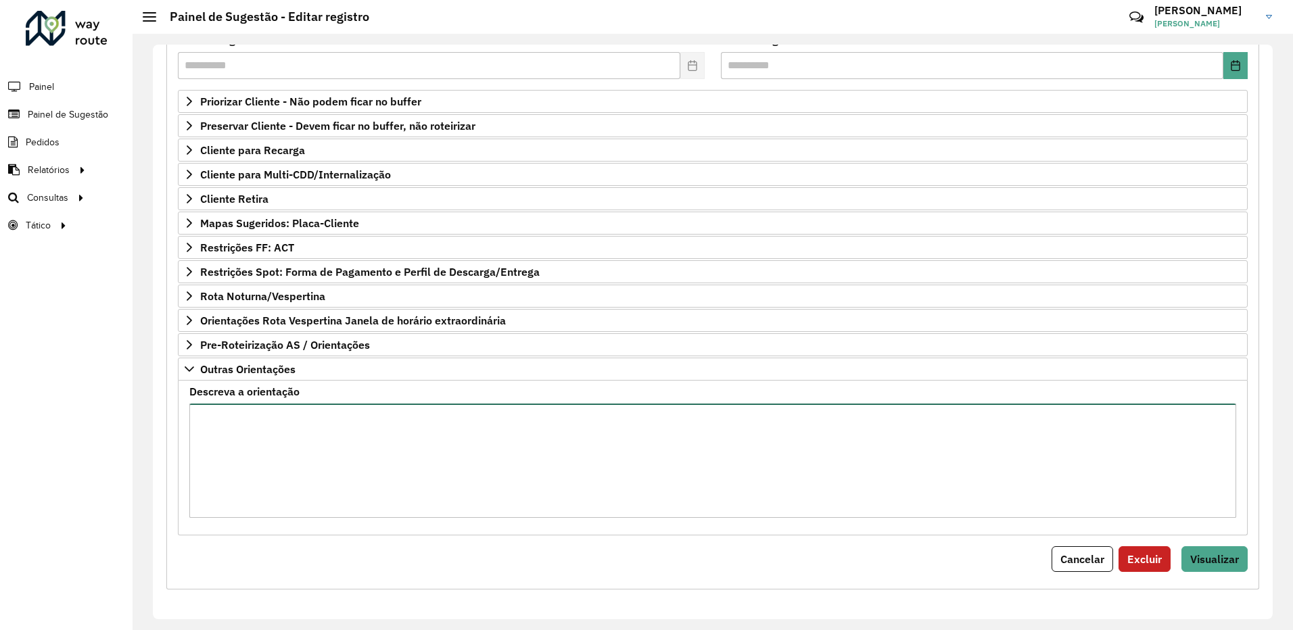
click at [243, 420] on textarea "Descreva a orientação" at bounding box center [712, 461] width 1047 height 114
paste textarea "**********"
click at [203, 416] on textarea "**********" at bounding box center [712, 461] width 1047 height 114
click at [200, 417] on textarea "**********" at bounding box center [712, 461] width 1047 height 114
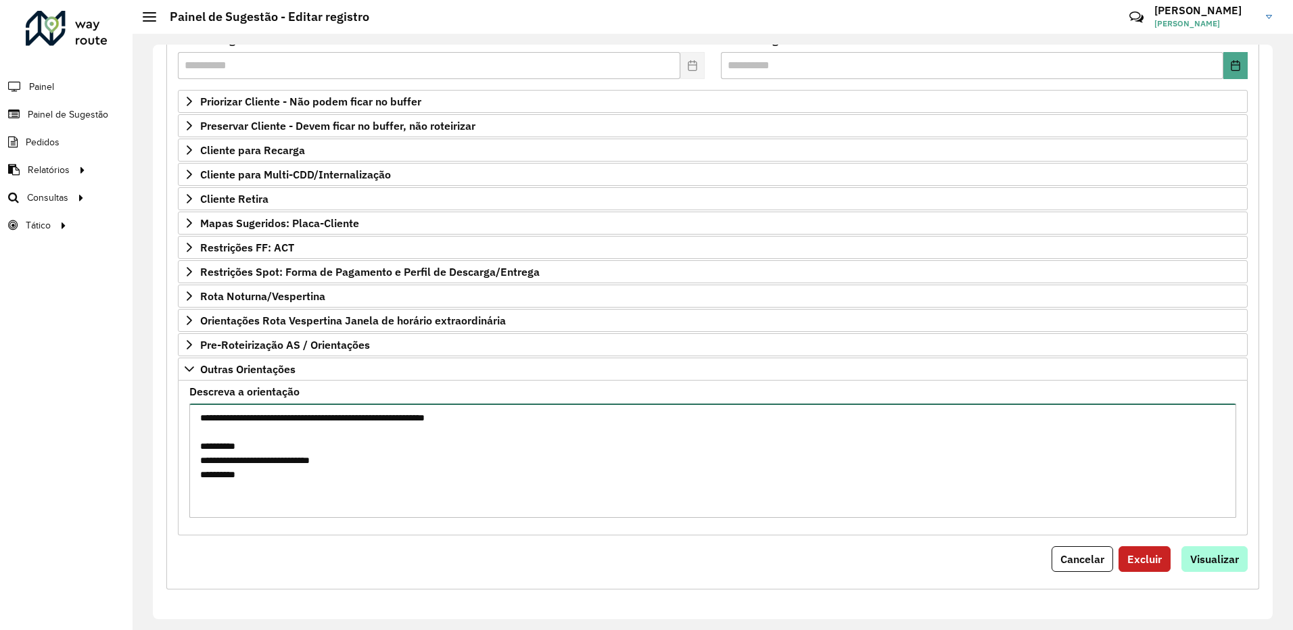
type textarea "**********"
click at [1190, 556] on span "Visualizar" at bounding box center [1214, 560] width 49 height 14
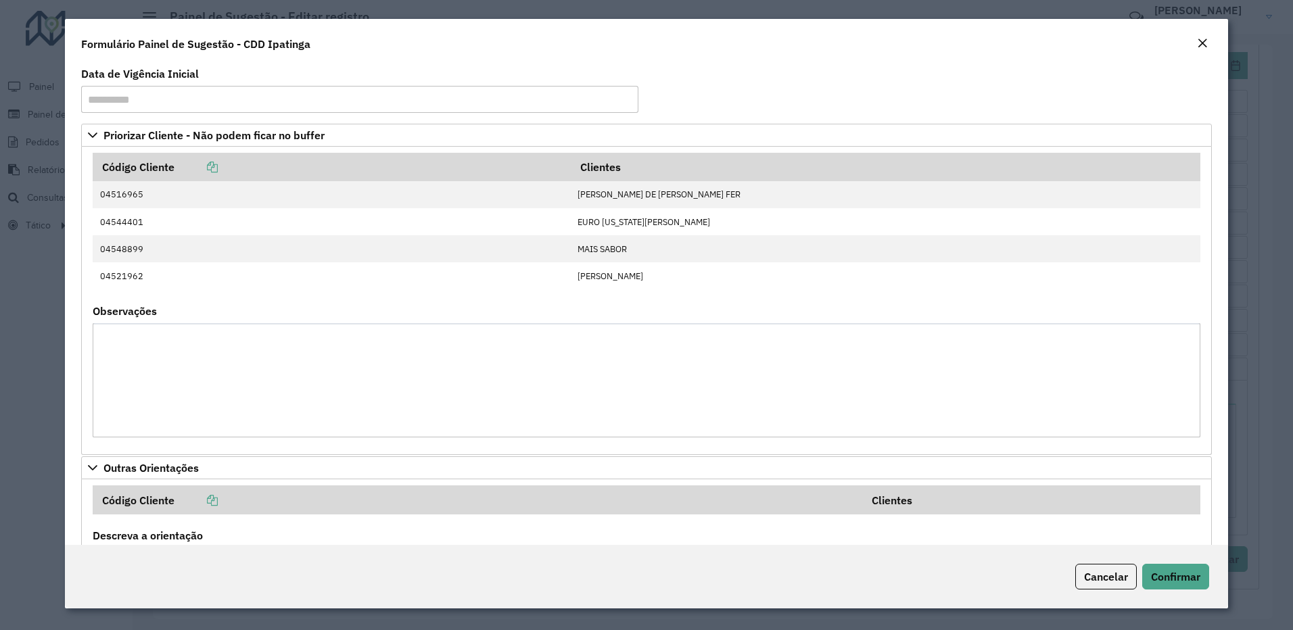
scroll to position [152, 0]
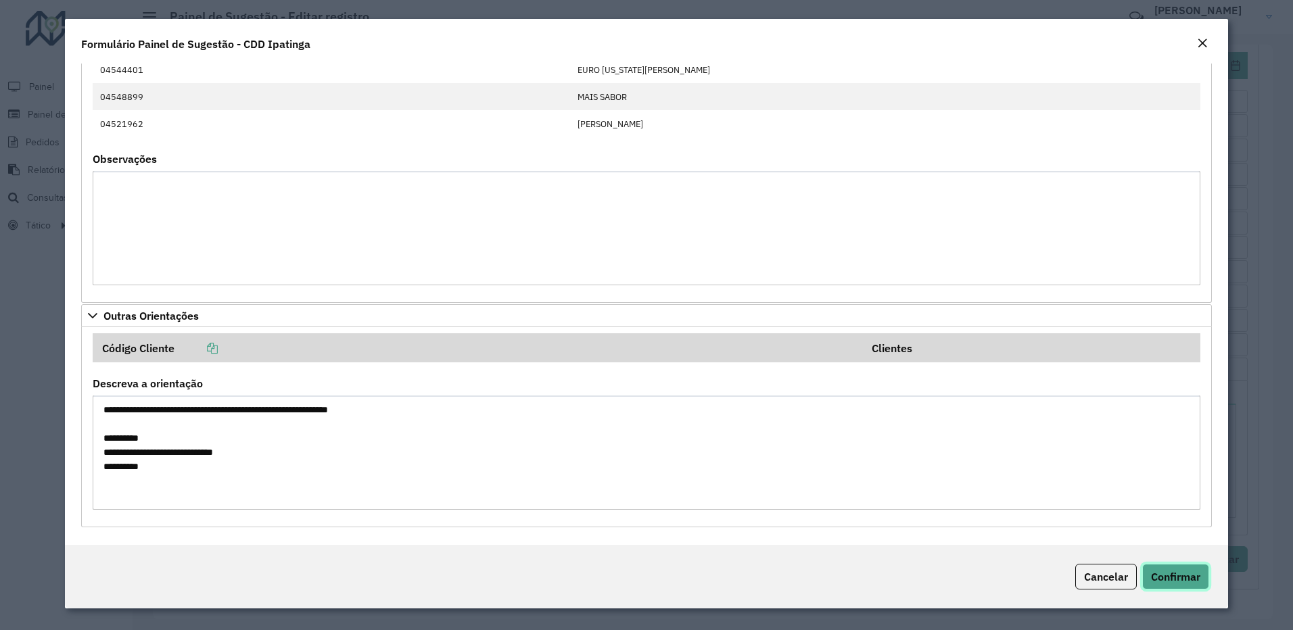
click at [1184, 582] on span "Confirmar" at bounding box center [1175, 577] width 49 height 14
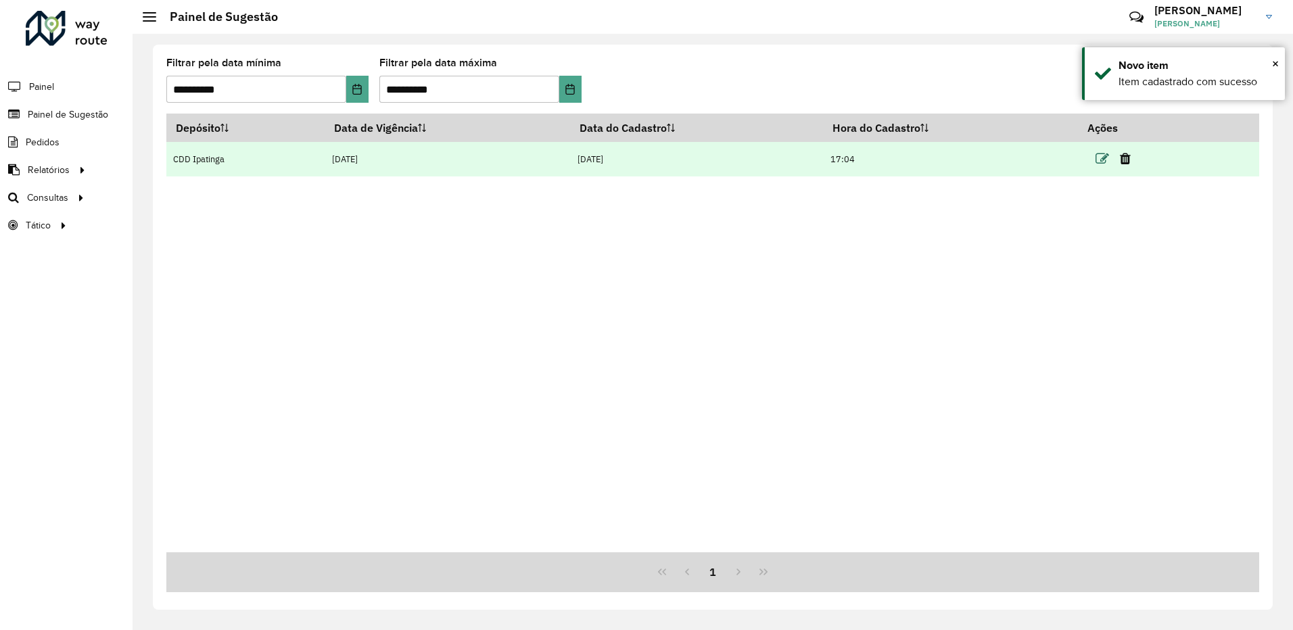
click at [1102, 159] on icon at bounding box center [1103, 159] width 14 height 14
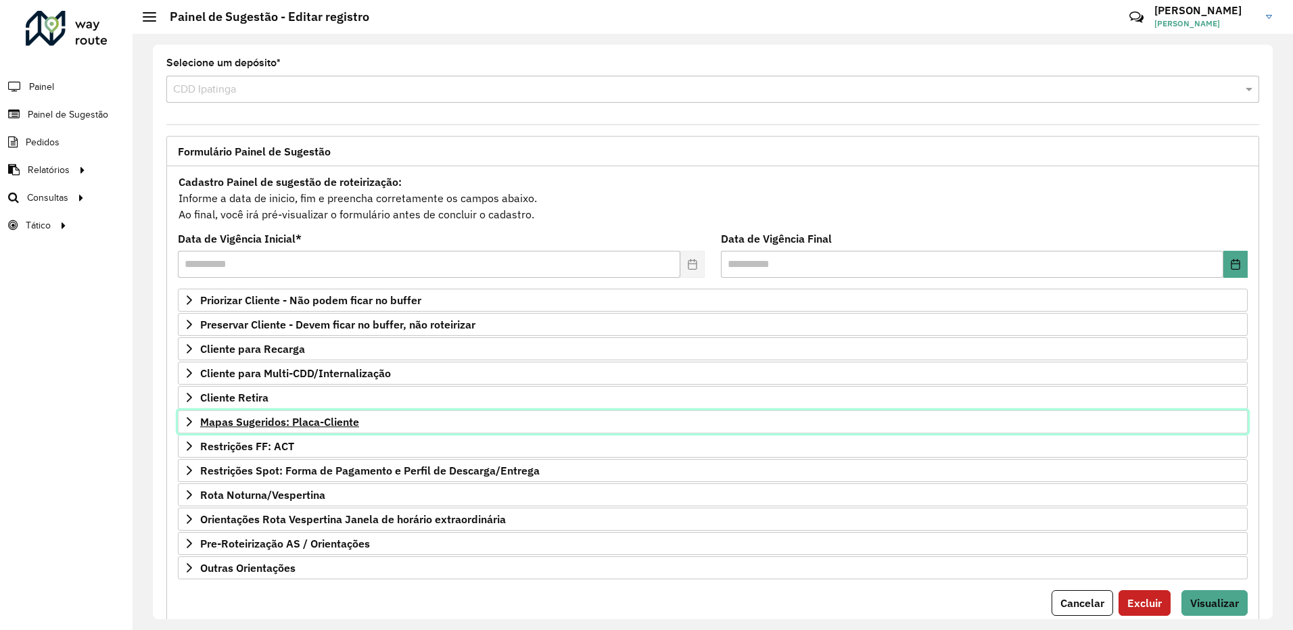
click at [387, 428] on link "Mapas Sugeridos: Placa-Cliente" at bounding box center [713, 421] width 1070 height 23
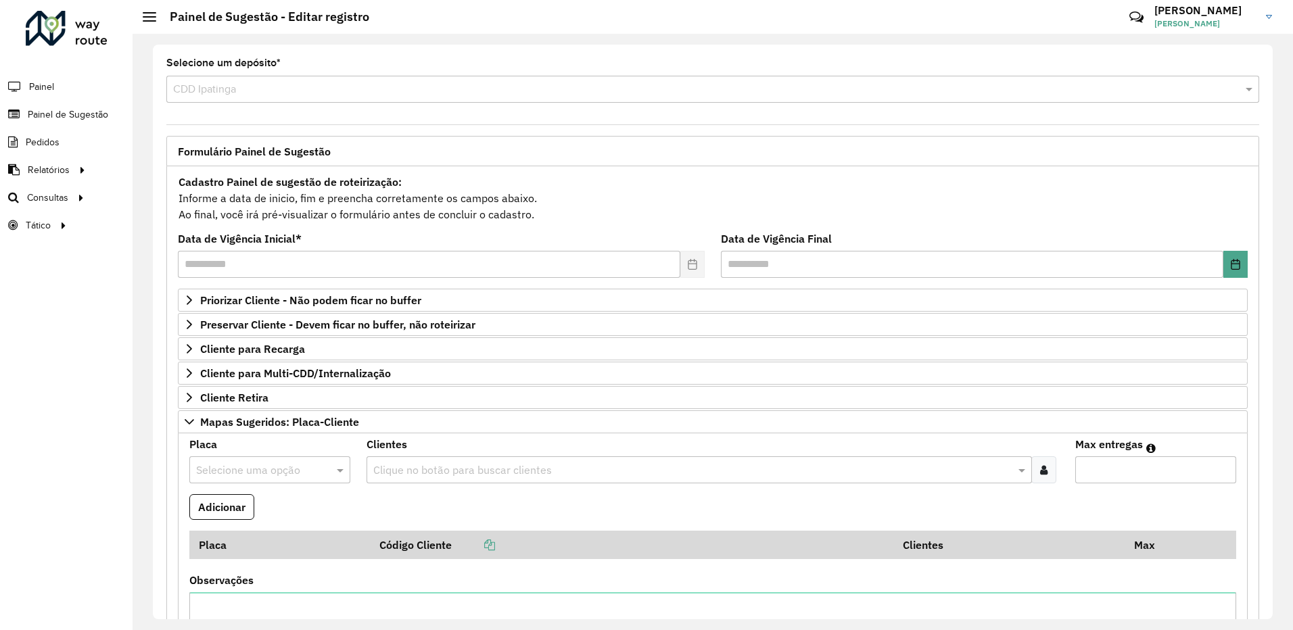
click at [271, 475] on input "text" at bounding box center [256, 471] width 120 height 16
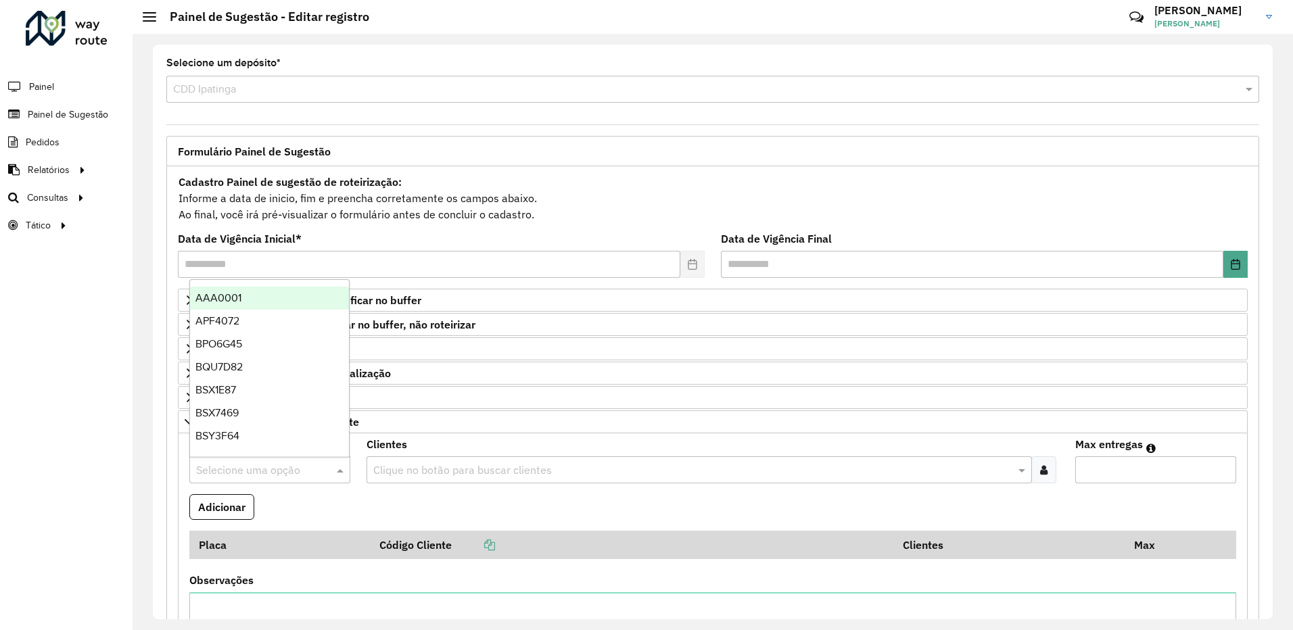
click at [351, 494] on formly-field "Adicionar" at bounding box center [712, 512] width 1063 height 37
click at [289, 465] on input "text" at bounding box center [256, 471] width 120 height 16
click at [304, 493] on formly-field "Placa Selecione uma opção" at bounding box center [269, 467] width 177 height 55
click at [262, 473] on input "text" at bounding box center [256, 471] width 120 height 16
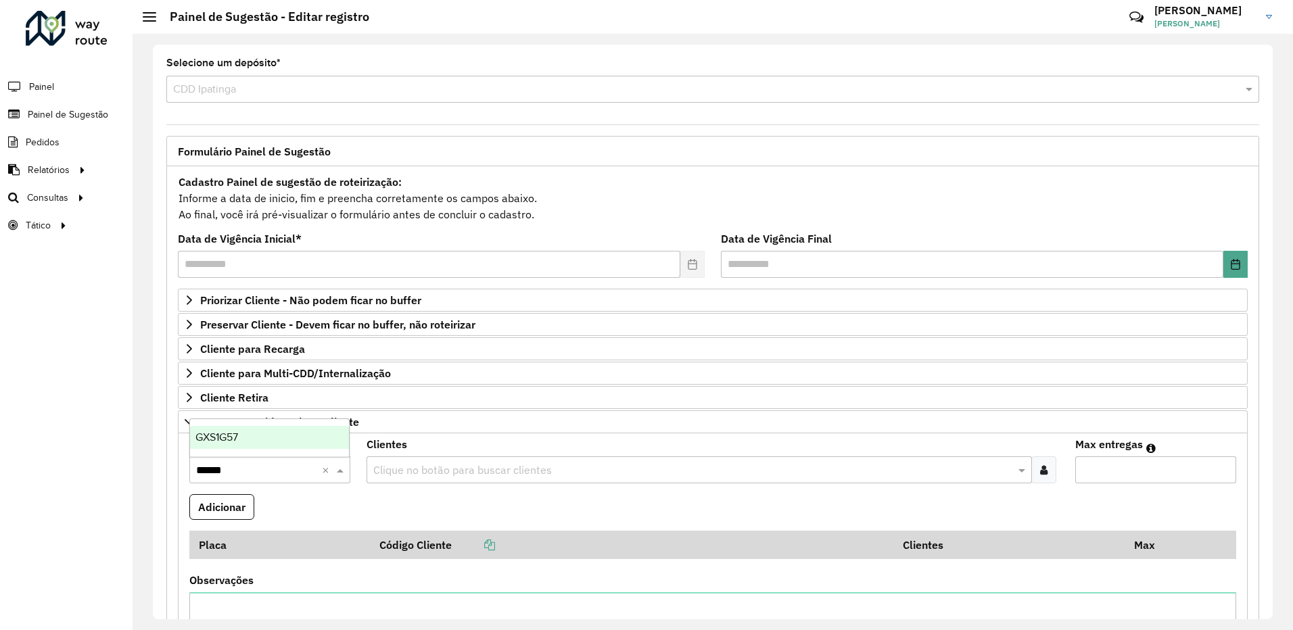
type input "*******"
click at [281, 431] on div "GXS1G57" at bounding box center [269, 437] width 159 height 23
click at [411, 473] on input "text" at bounding box center [692, 471] width 645 height 16
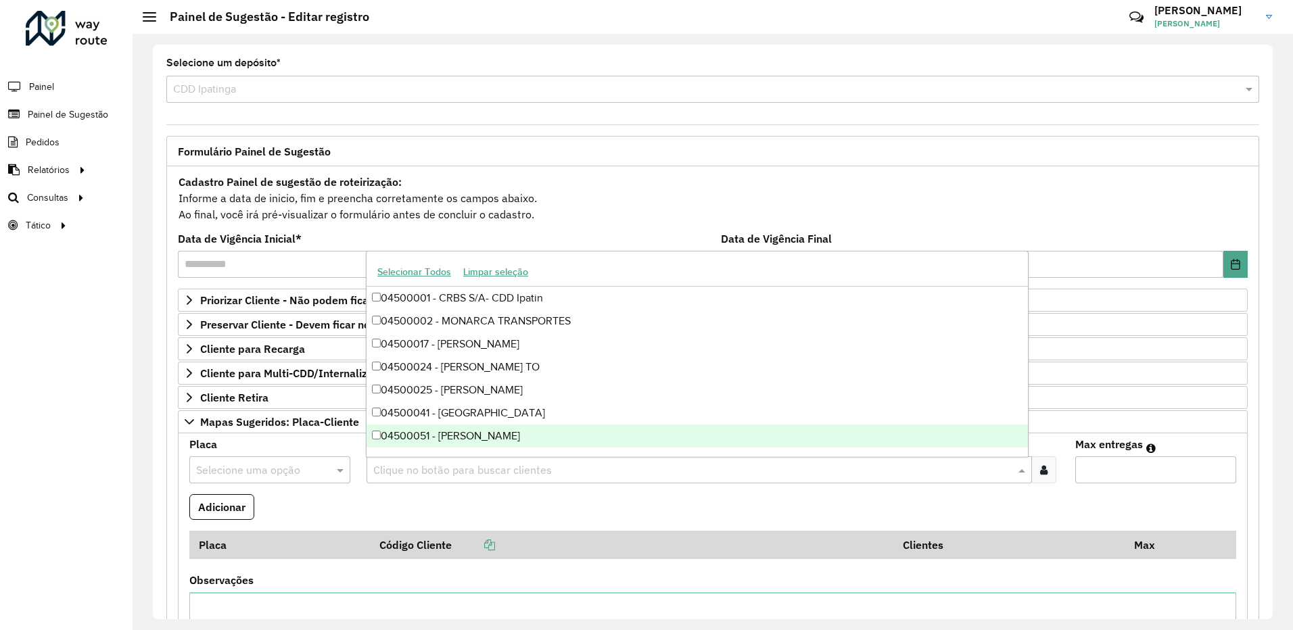
drag, startPoint x: 1192, startPoint y: 506, endPoint x: 1190, endPoint y: 492, distance: 14.5
click at [1191, 496] on formly-field "Adicionar" at bounding box center [712, 512] width 1063 height 37
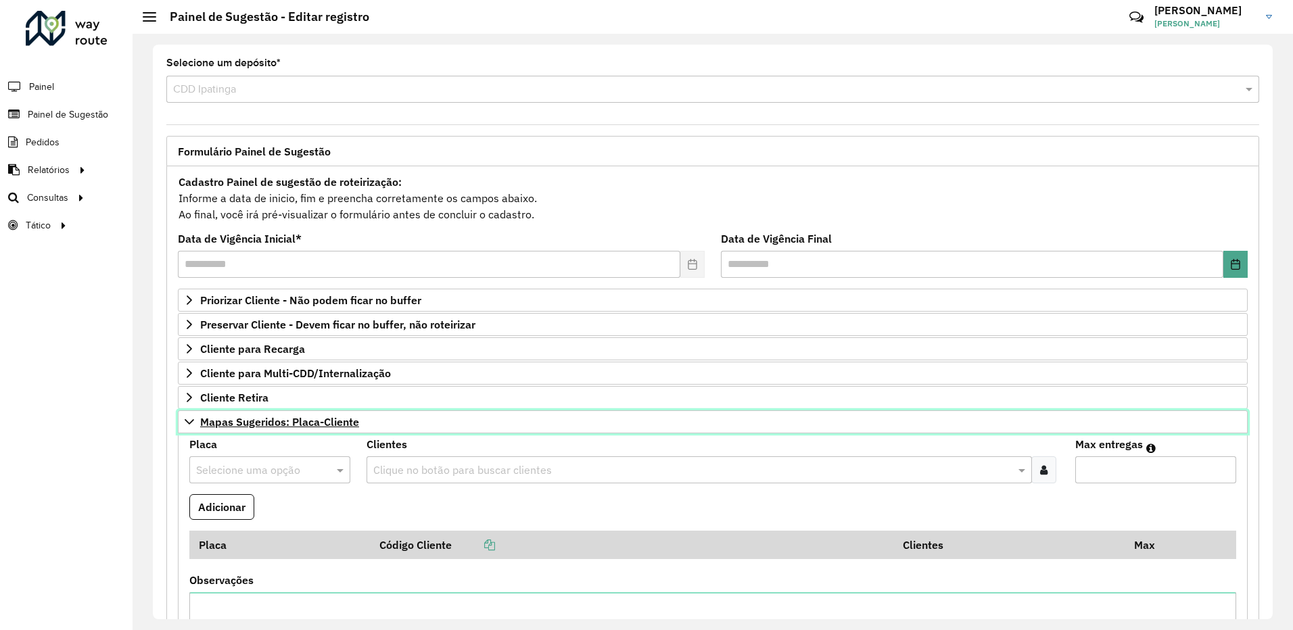
click at [1161, 427] on link "Mapas Sugeridos: Placa-Cliente" at bounding box center [713, 421] width 1070 height 23
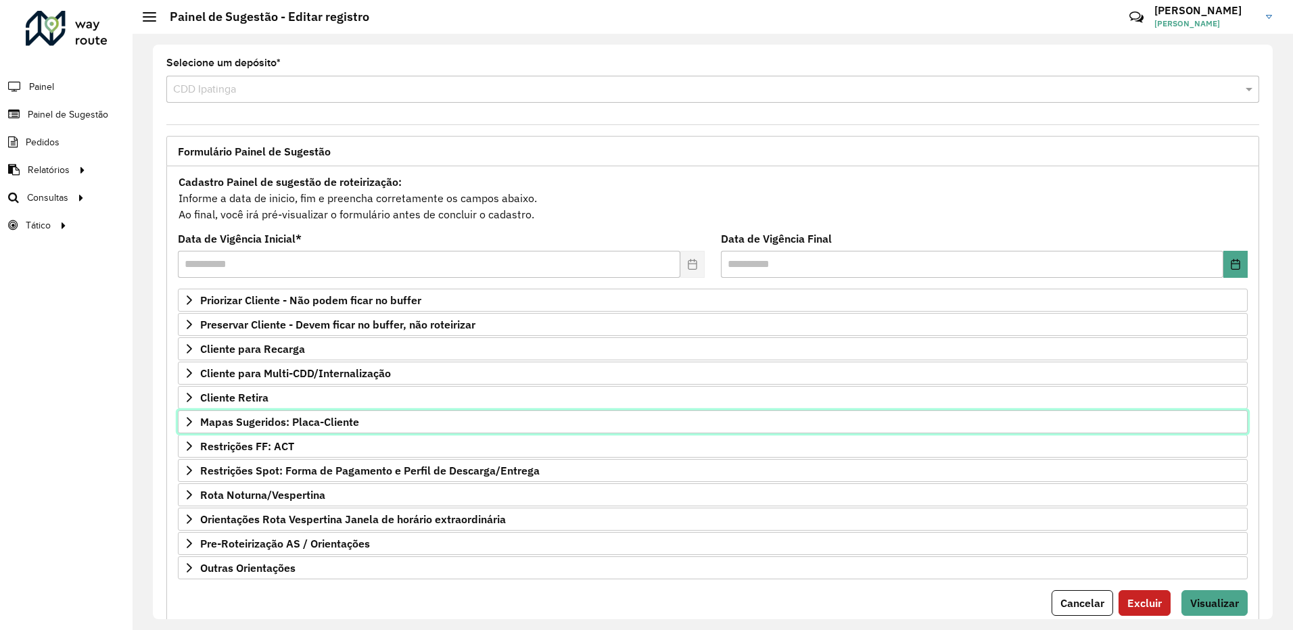
scroll to position [44, 0]
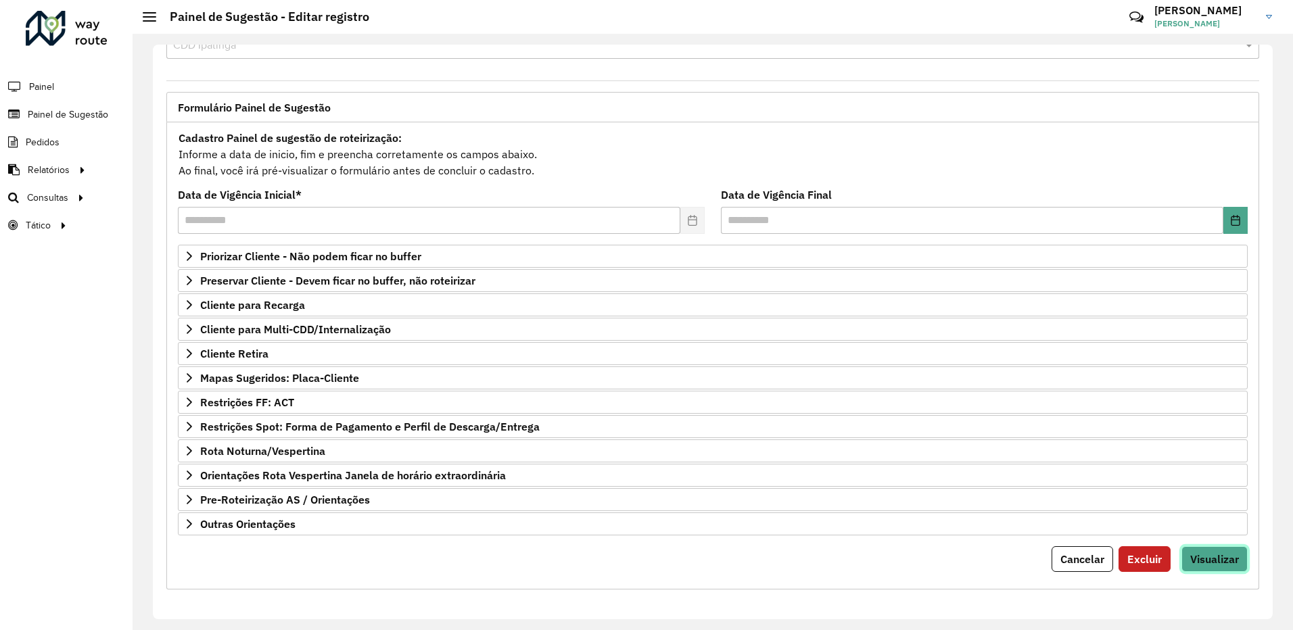
click at [1235, 561] on button "Visualizar" at bounding box center [1214, 559] width 66 height 26
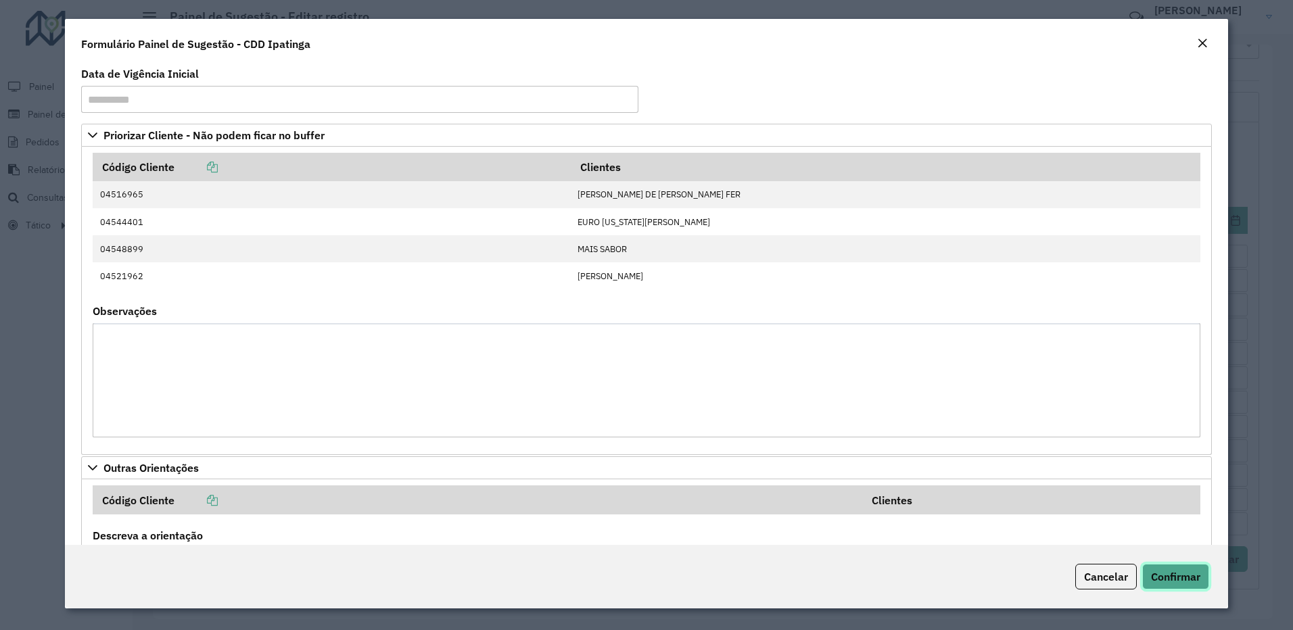
click at [1171, 581] on span "Confirmar" at bounding box center [1175, 577] width 49 height 14
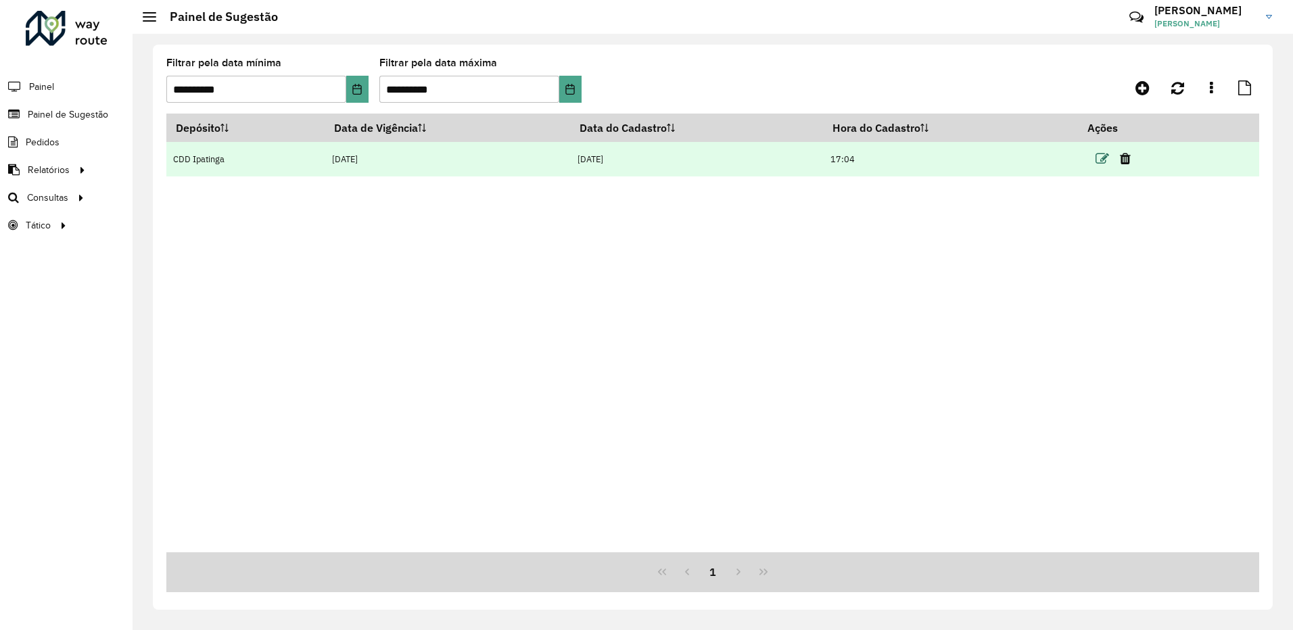
click at [1099, 161] on icon at bounding box center [1103, 159] width 14 height 14
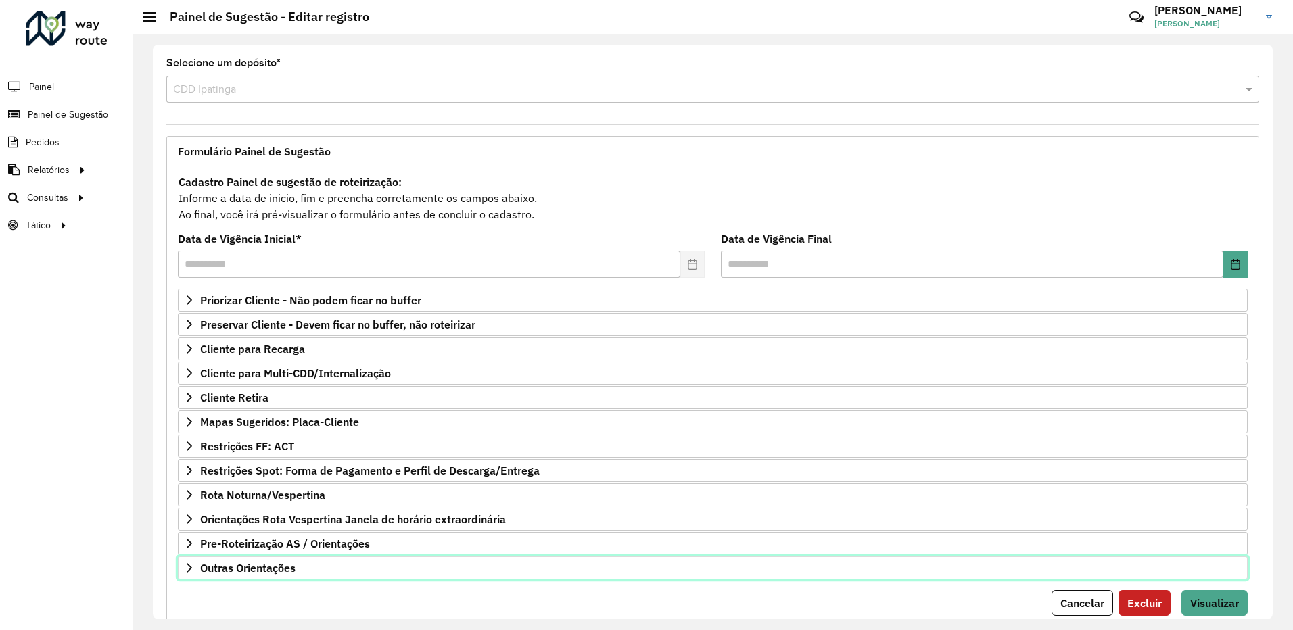
click at [403, 571] on link "Outras Orientações" at bounding box center [713, 568] width 1070 height 23
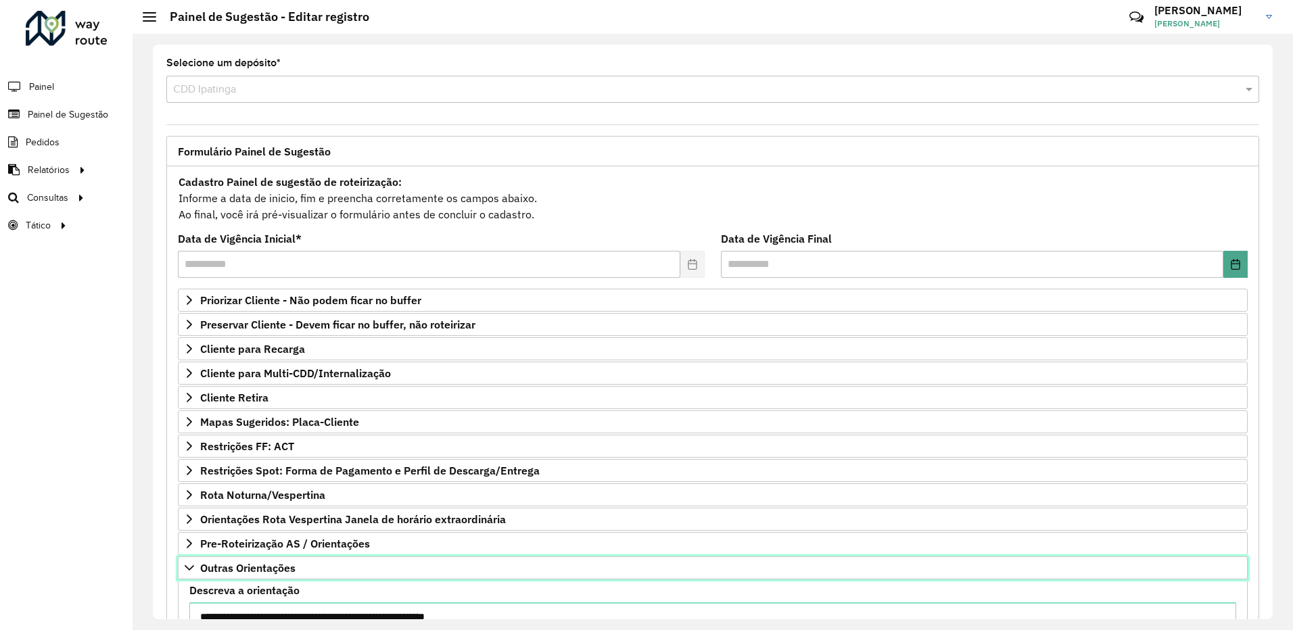
scroll to position [199, 0]
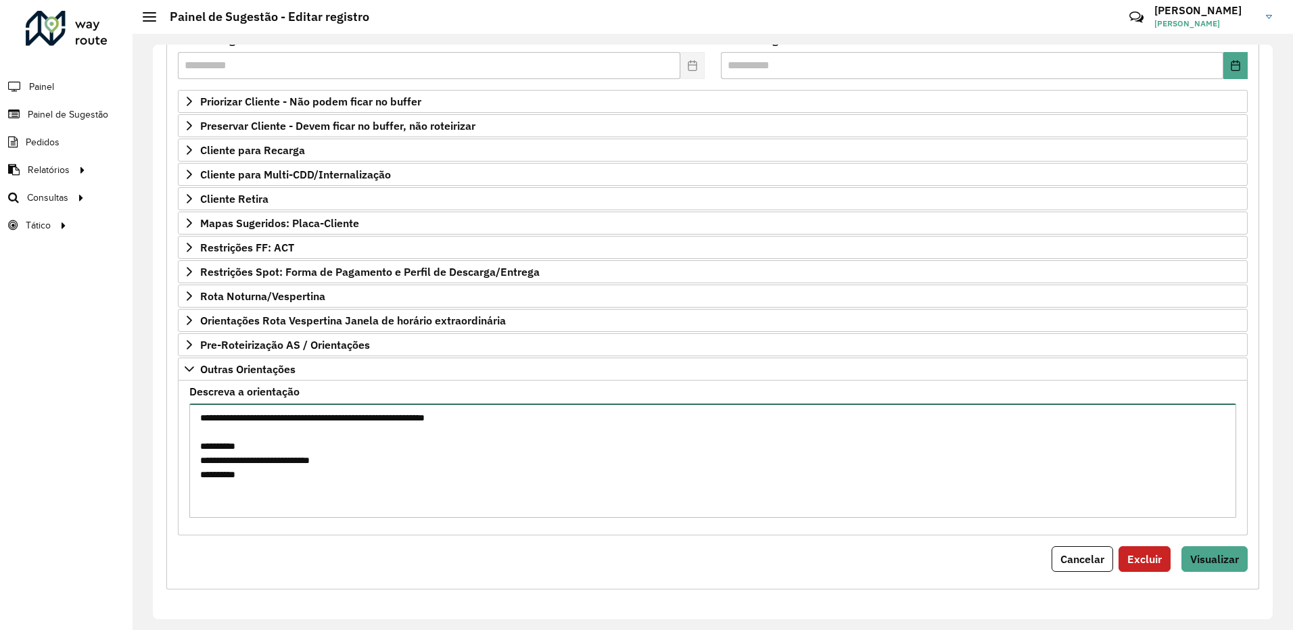
click at [197, 416] on textarea "**********" at bounding box center [712, 461] width 1047 height 114
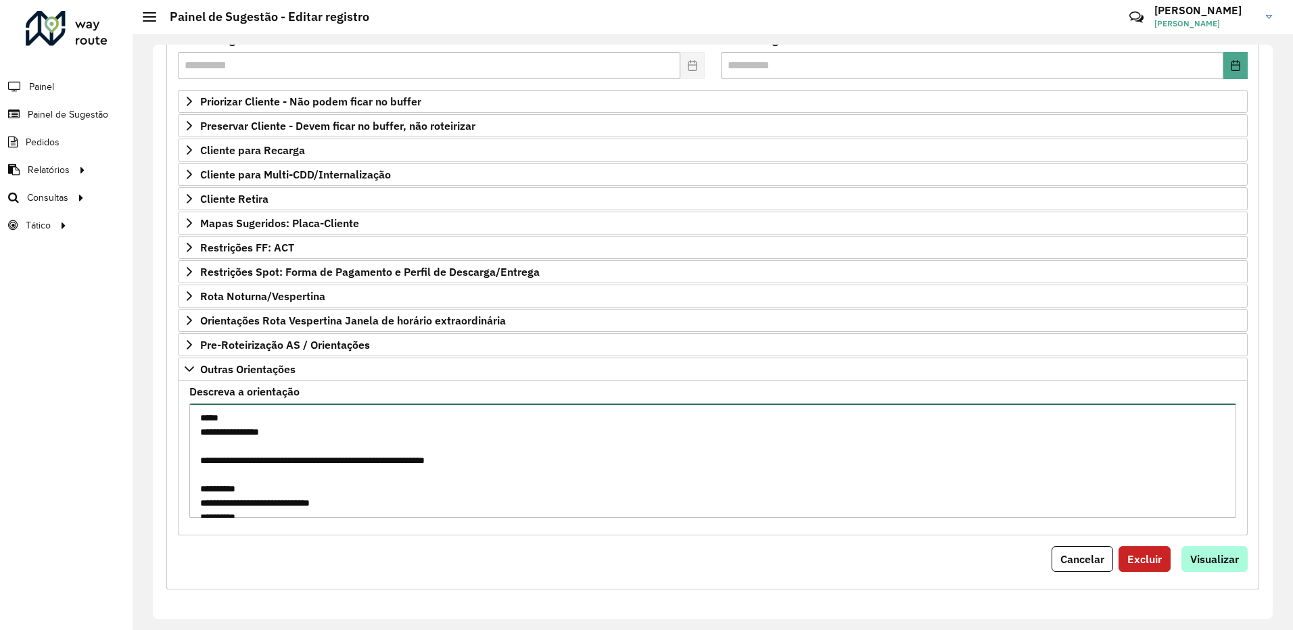
type textarea "**********"
click at [1220, 555] on span "Visualizar" at bounding box center [1214, 560] width 49 height 14
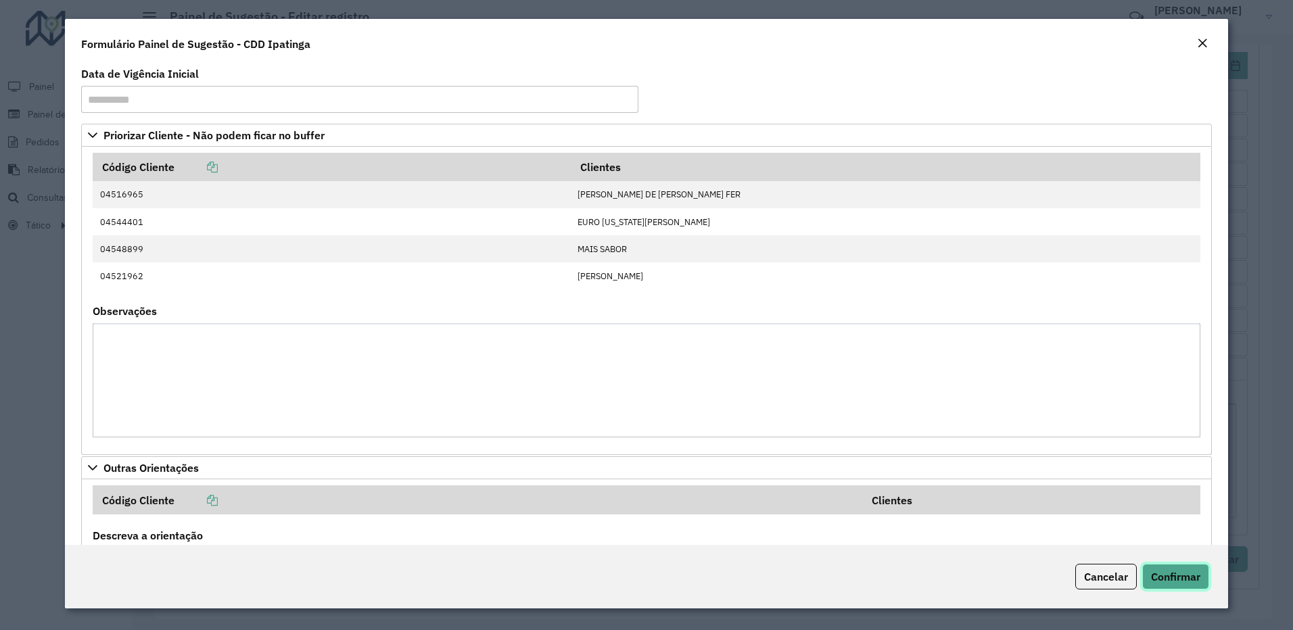
click at [1198, 571] on span "Confirmar" at bounding box center [1175, 577] width 49 height 14
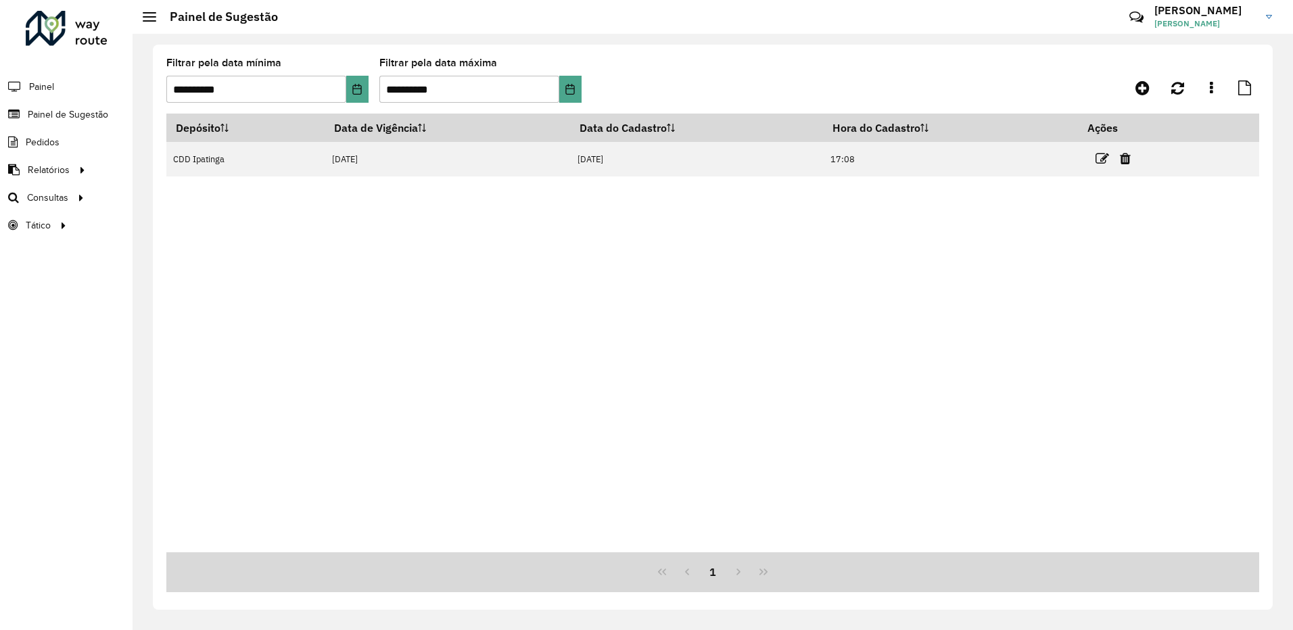
click at [925, 68] on formly-group "**********" at bounding box center [570, 85] width 809 height 55
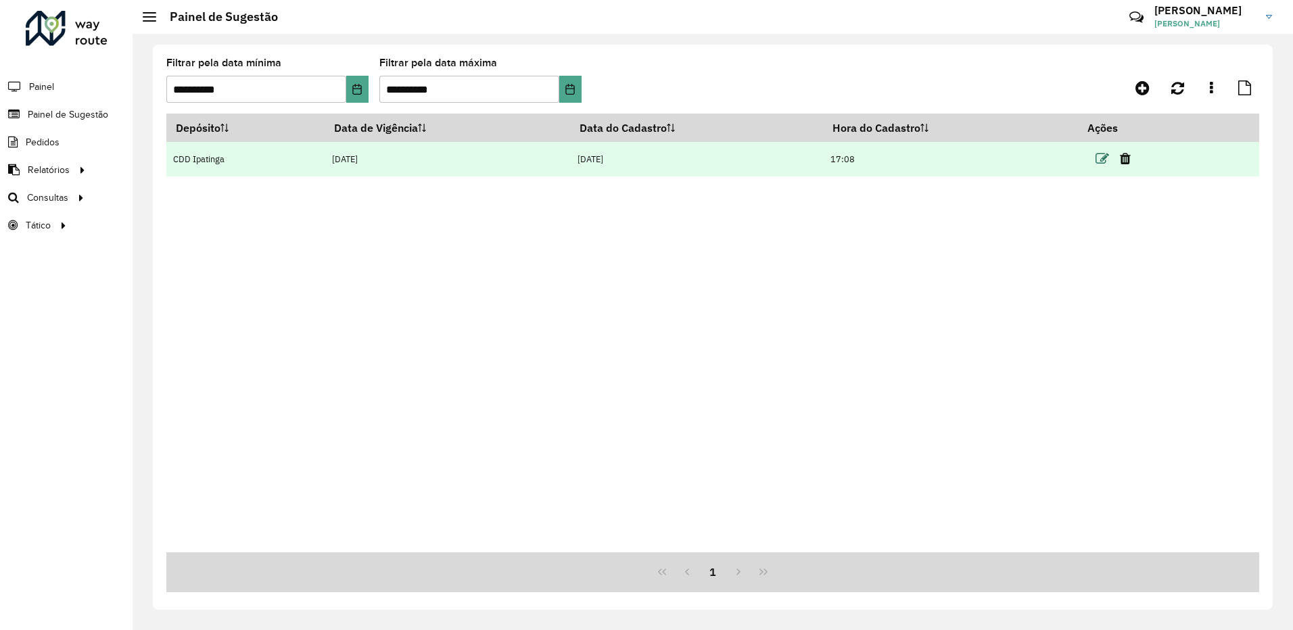
click at [1107, 158] on icon at bounding box center [1103, 159] width 14 height 14
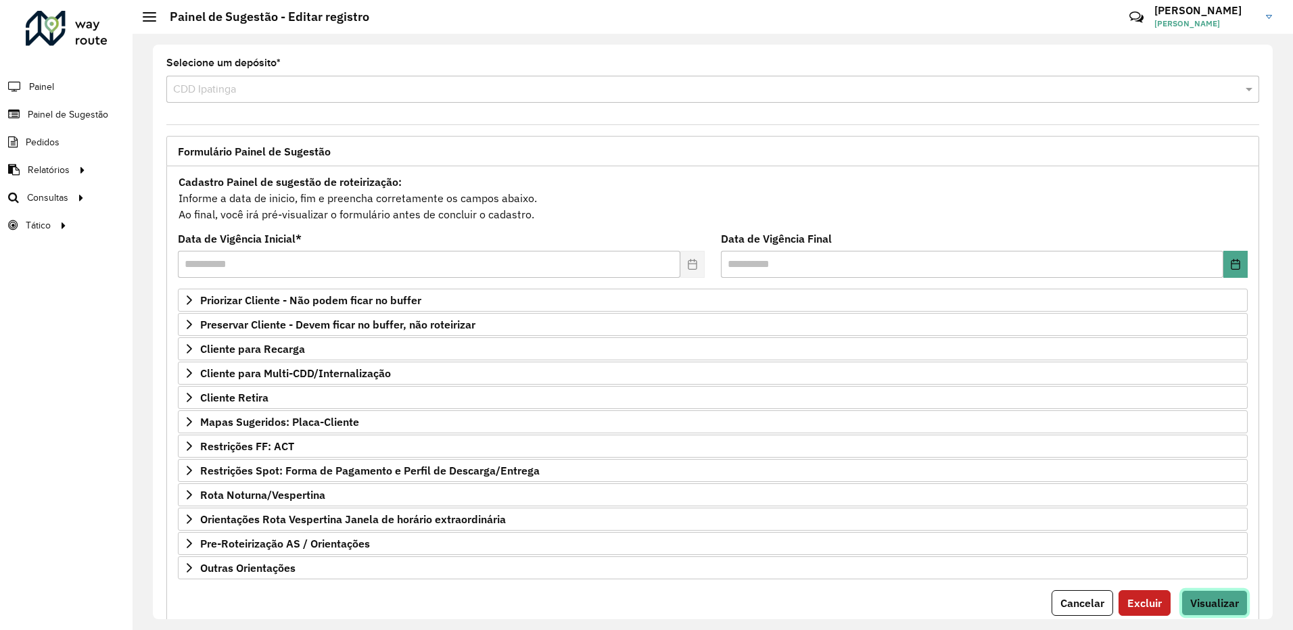
click at [1202, 605] on span "Visualizar" at bounding box center [1214, 603] width 49 height 14
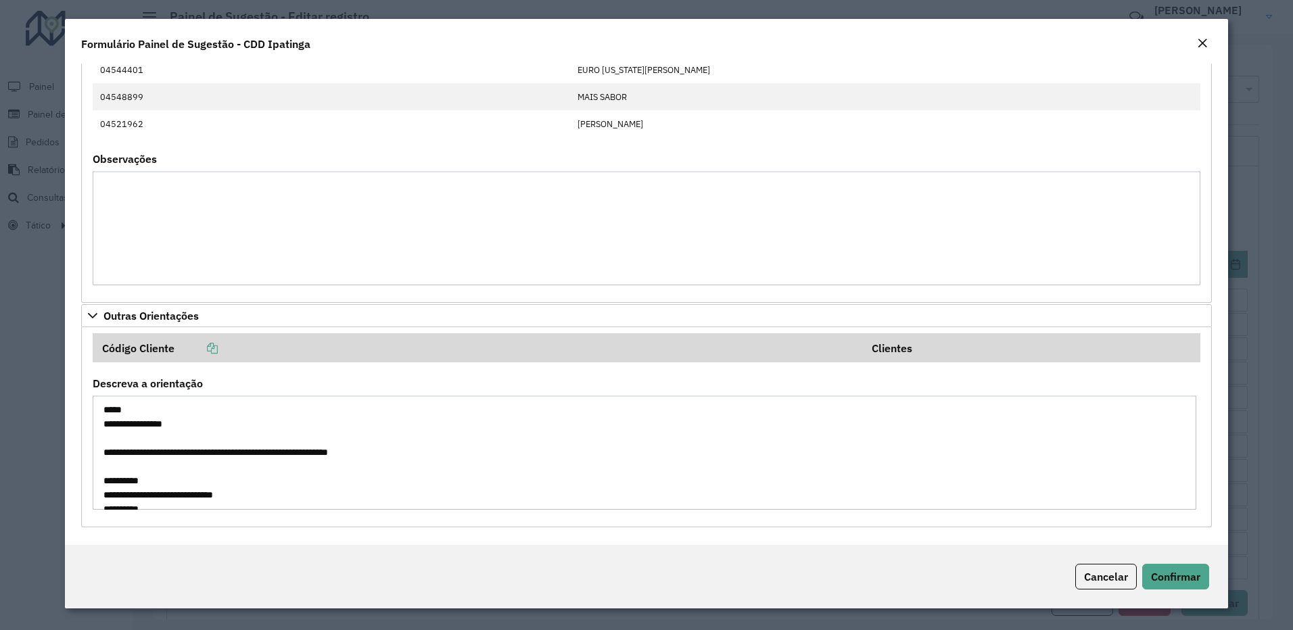
scroll to position [14, 0]
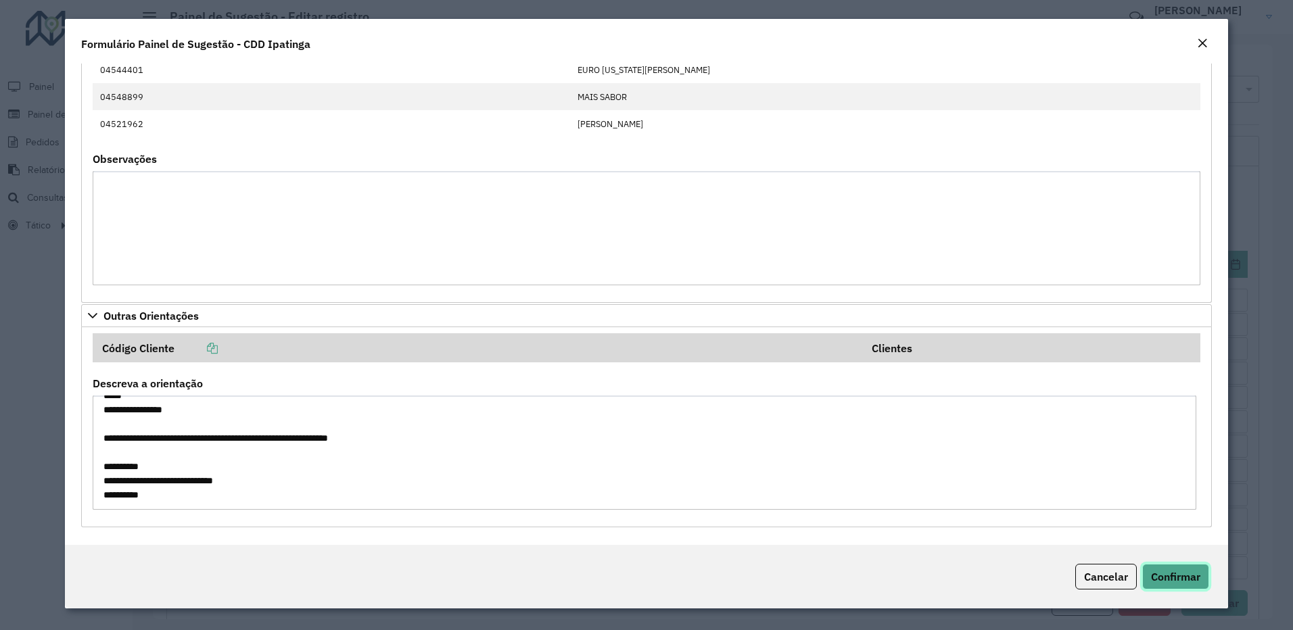
click at [1163, 571] on span "Confirmar" at bounding box center [1175, 577] width 49 height 14
